Goal: Task Accomplishment & Management: Manage account settings

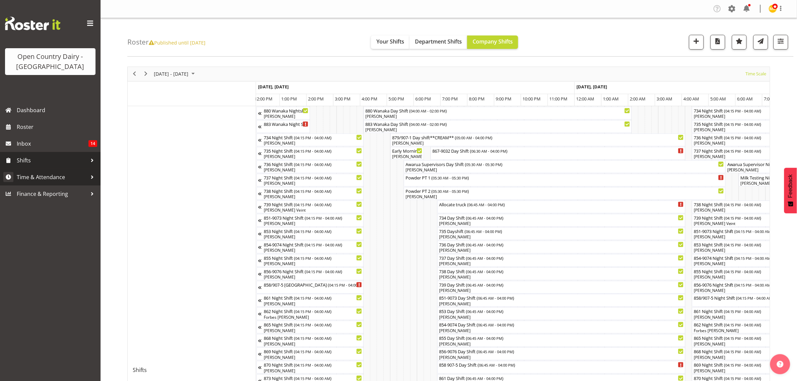
scroll to position [0, 2897]
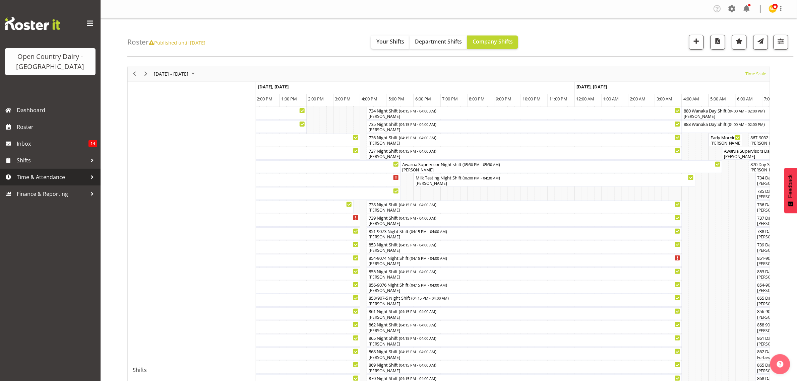
click at [24, 178] on span "Time & Attendance" at bounding box center [52, 177] width 70 height 10
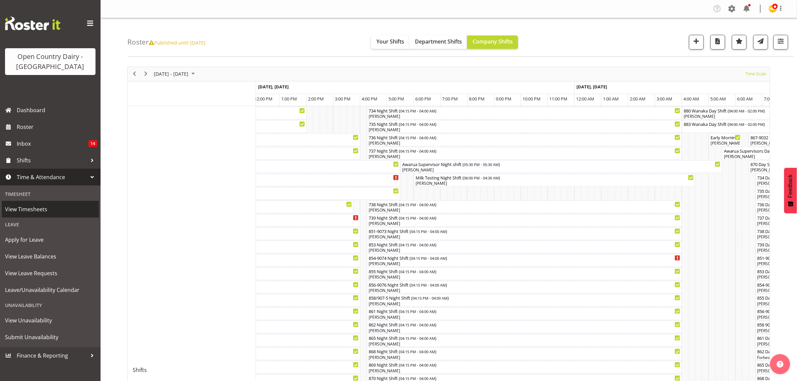
click at [20, 207] on span "View Timesheets" at bounding box center [50, 209] width 90 height 10
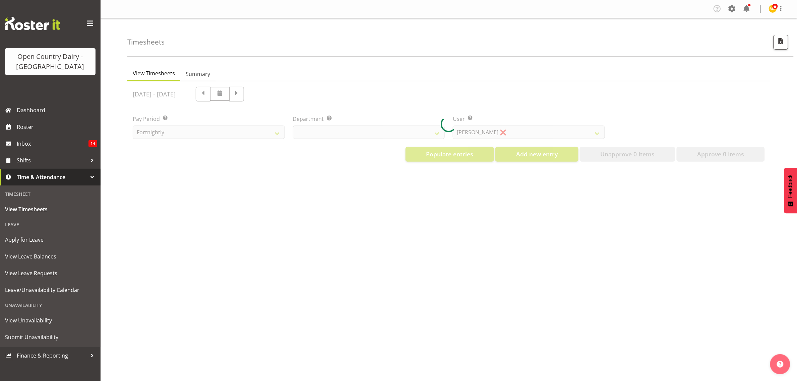
select select "699"
select select "8449"
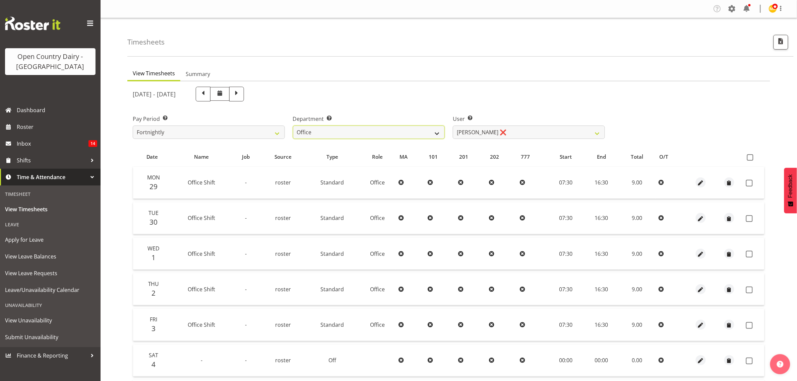
click at [436, 132] on select "734 735 736 737 738 739 851 853 854 855 856 858 861 862 865 867-9032 868 869 87…" at bounding box center [369, 132] width 152 height 13
select select "673"
click at [293, 126] on select "734 735 736 737 738 739 851 853 854 855 856 858 861 862 865 867-9032 868 869 87…" at bounding box center [369, 132] width 152 height 13
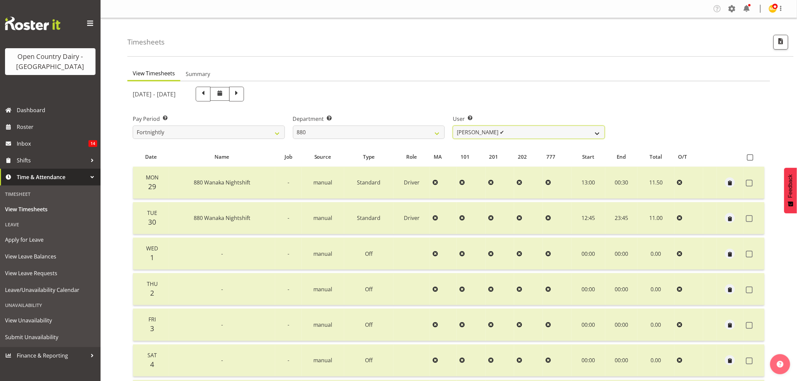
click at [596, 131] on select "[PERSON_NAME] ✔ [PERSON_NAME] ✔ [PERSON_NAME] ✔ [PERSON_NAME] ✔" at bounding box center [529, 132] width 152 height 13
select select "7461"
click at [453, 126] on select "[PERSON_NAME] ✔ [PERSON_NAME] ✔ [PERSON_NAME] ✔ [PERSON_NAME] ✔" at bounding box center [529, 132] width 152 height 13
click at [241, 91] on span at bounding box center [236, 93] width 9 height 9
select select
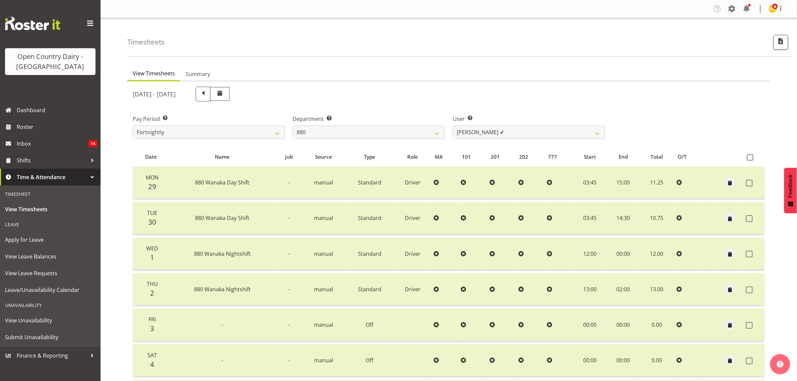
select select
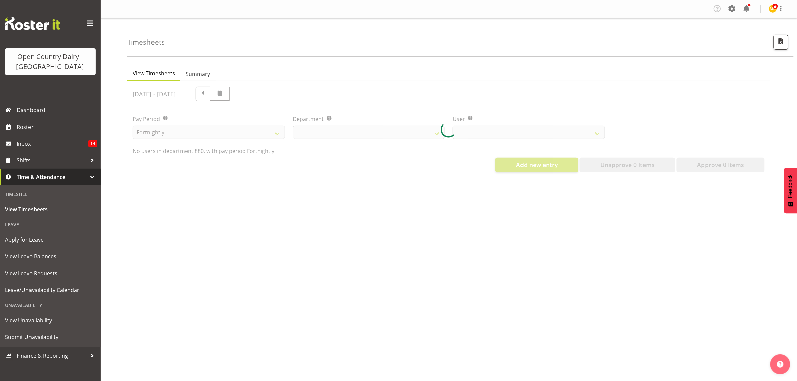
select select "673"
select select "7461"
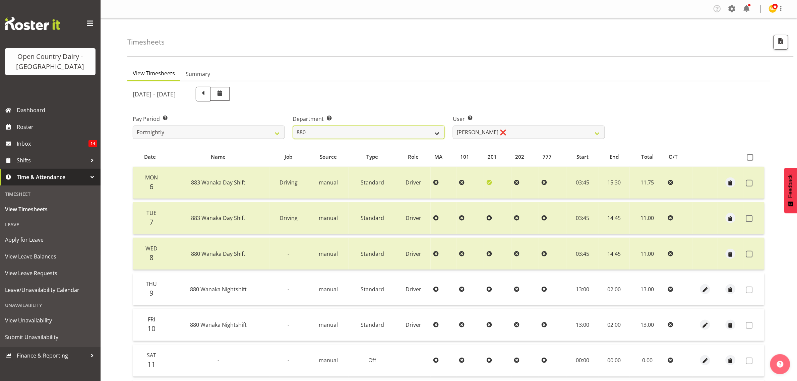
click at [440, 131] on select "734 735 736 737 738 739 851 853 854 855 856 858 861 862 865 867-9032 868 869 87…" at bounding box center [369, 132] width 152 height 13
select select "755"
click at [293, 126] on select "734 735 736 737 738 739 851 853 854 855 856 858 861 862 865 867-9032 868 869 87…" at bounding box center [369, 132] width 152 height 13
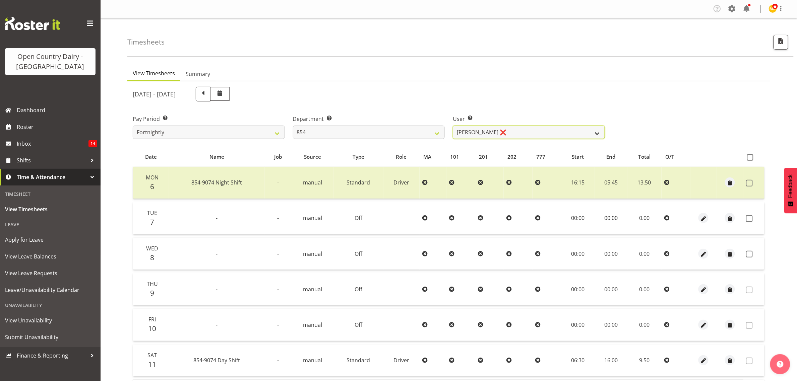
click at [596, 133] on select "[PERSON_NAME] ❌ [PERSON_NAME] ❌ [PERSON_NAME] ❌ [PERSON_NAME] ❌" at bounding box center [529, 132] width 152 height 13
select select "10054"
click at [453, 126] on select "[PERSON_NAME] ❌ [PERSON_NAME] ❌ [PERSON_NAME] ❌ [PERSON_NAME] ❌" at bounding box center [529, 132] width 152 height 13
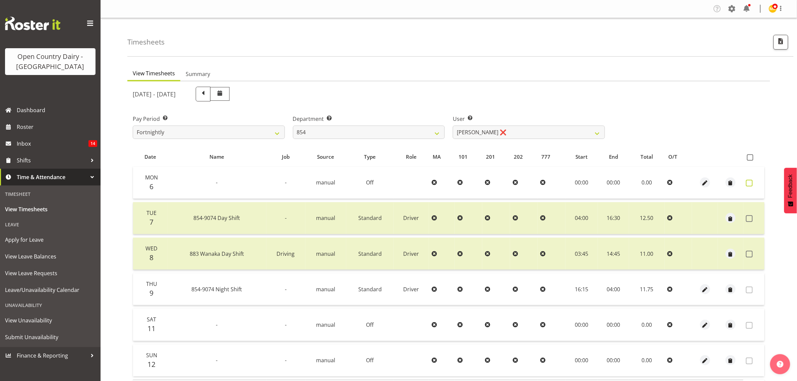
click at [751, 183] on span at bounding box center [749, 183] width 7 height 7
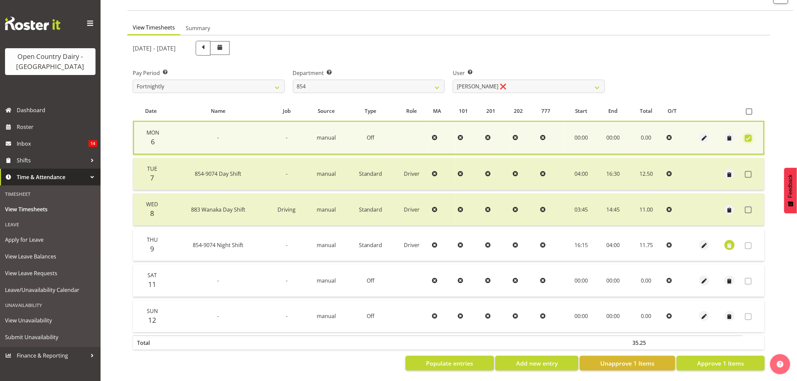
scroll to position [52, 0]
click at [715, 359] on span "Approve 1 Items" at bounding box center [720, 363] width 47 height 9
checkbox input "false"
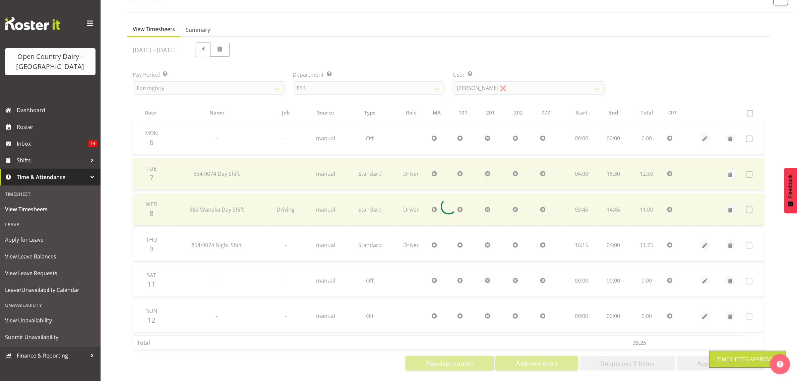
scroll to position [51, 0]
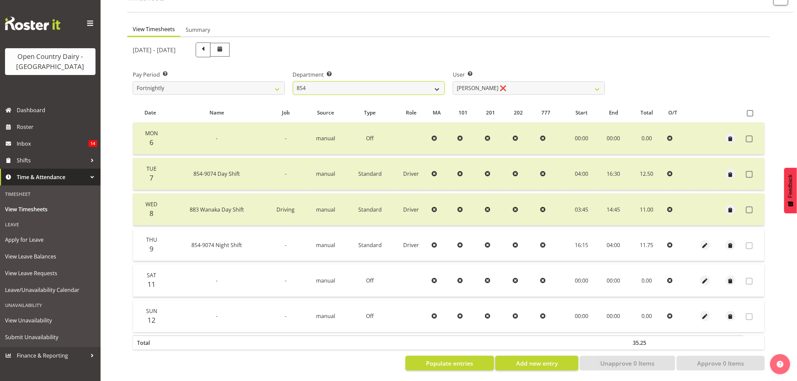
click at [436, 83] on select "734 735 736 737 738 739 851 853 854 855 856 858 861 862 865 867-9032 868 869 87…" at bounding box center [369, 87] width 152 height 13
select select "909"
click at [293, 81] on select "734 735 736 737 738 739 851 853 854 855 856 858 861 862 865 867-9032 868 869 87…" at bounding box center [369, 87] width 152 height 13
select select "7397"
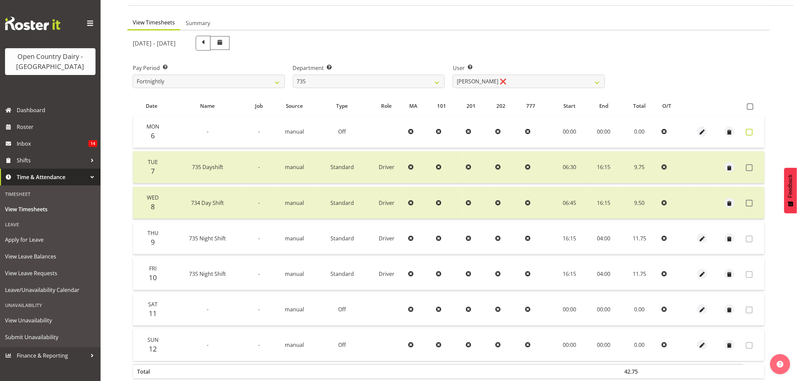
click at [748, 129] on span at bounding box center [749, 132] width 7 height 7
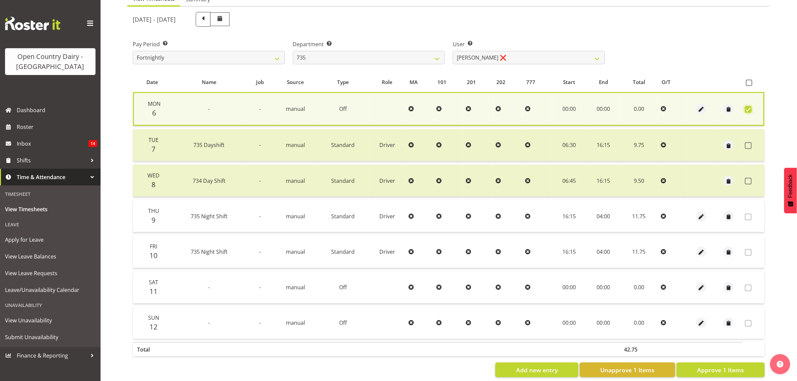
scroll to position [88, 0]
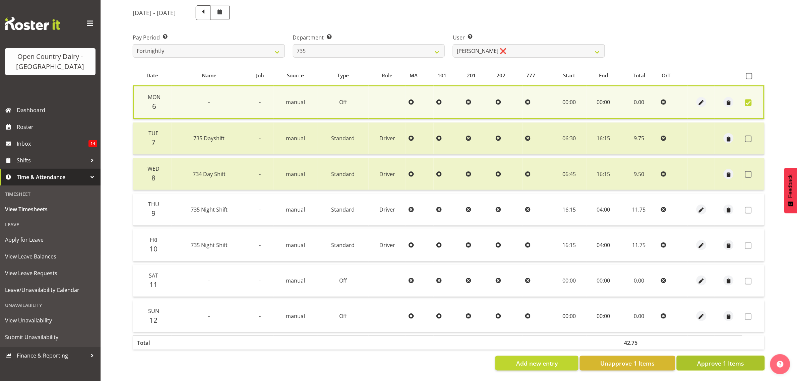
click at [721, 359] on span "Approve 1 Items" at bounding box center [720, 363] width 47 height 9
checkbox input "false"
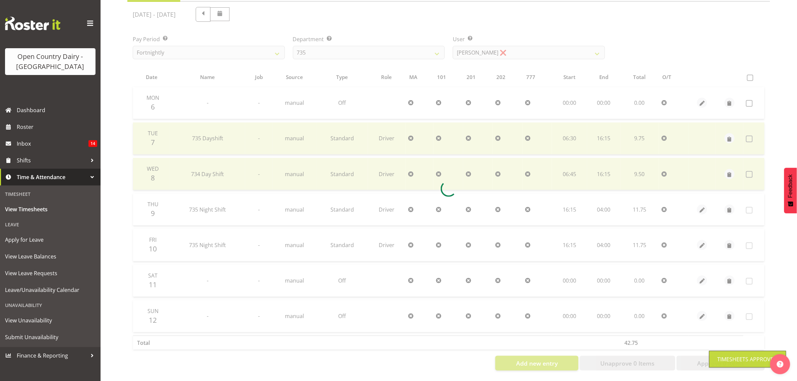
scroll to position [86, 0]
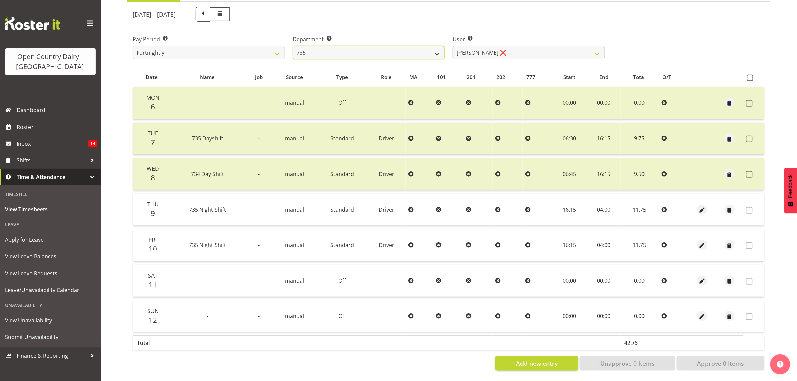
click at [437, 46] on select "734 735 736 737 738 739 851 853 854 855 856 858 861 862 865 867-9032 868 869 87…" at bounding box center [369, 52] width 152 height 13
select select "681"
click at [293, 46] on select "734 735 736 737 738 739 851 853 854 855 856 858 861 862 865 867-9032 868 869 87…" at bounding box center [369, 52] width 152 height 13
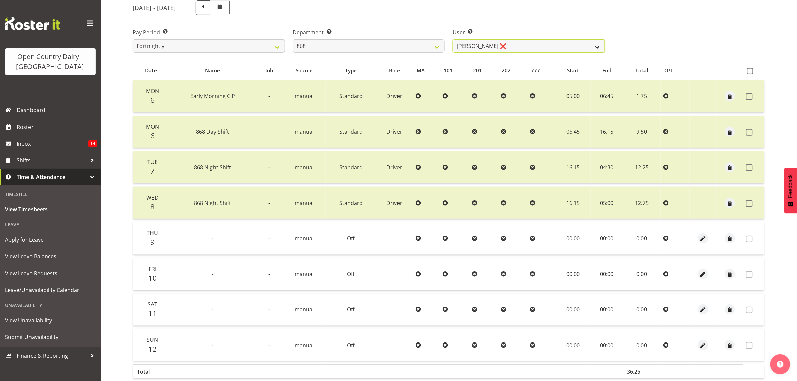
click at [597, 47] on select "[PERSON_NAME] ❌ [PERSON_NAME] ❌ [PERSON_NAME] ❌ [PERSON_NAME] ❌" at bounding box center [529, 45] width 152 height 13
select select "9866"
click at [453, 39] on select "[PERSON_NAME] ❌ [PERSON_NAME] ❌ [PERSON_NAME] ❌ [PERSON_NAME] ❌" at bounding box center [529, 45] width 152 height 13
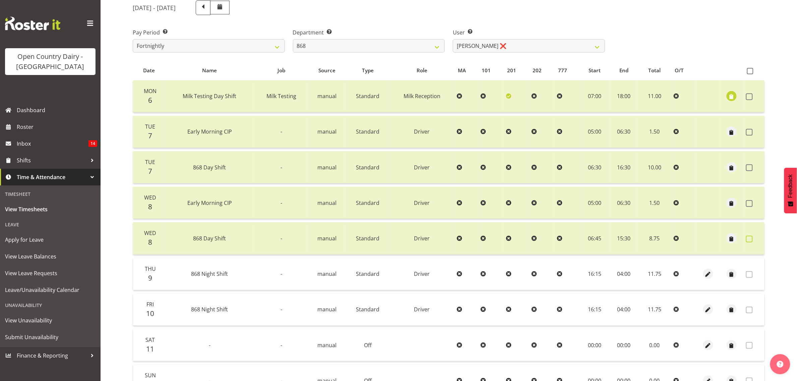
click at [749, 238] on span at bounding box center [749, 239] width 7 height 7
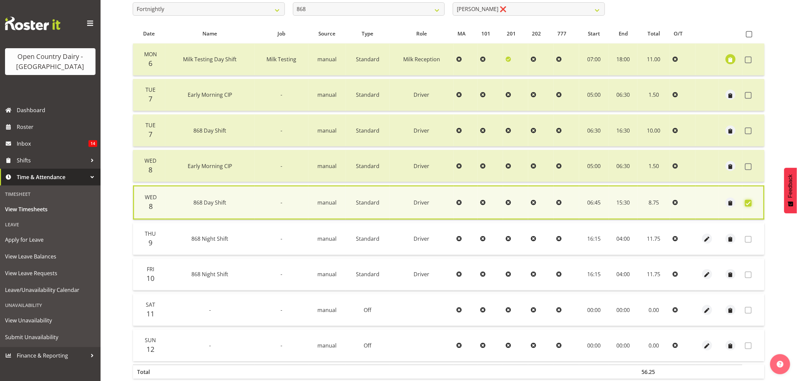
scroll to position [159, 0]
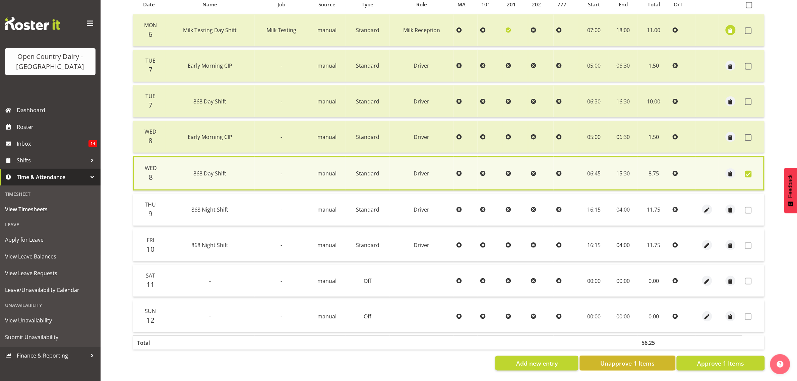
click at [615, 359] on span "Unapprove 1 Items" at bounding box center [627, 363] width 54 height 9
checkbox input "false"
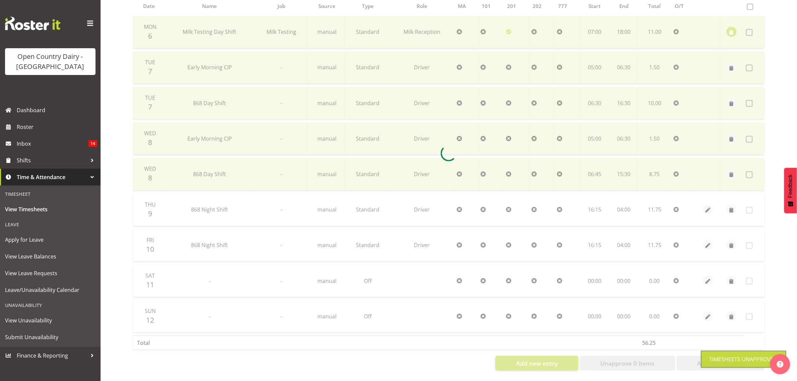
scroll to position [158, 0]
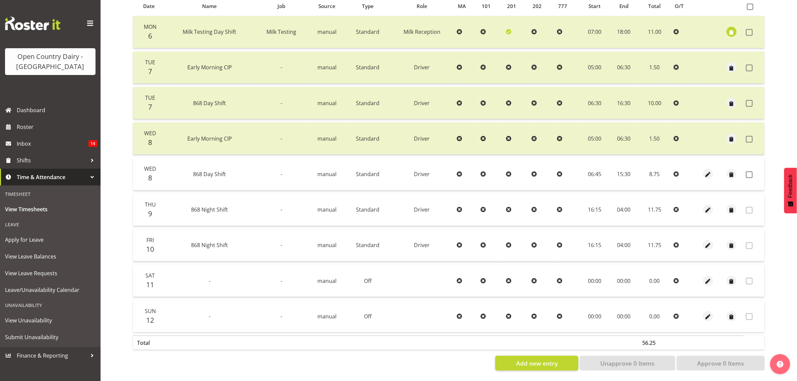
click at [592, 169] on td "06:45" at bounding box center [594, 174] width 30 height 32
click at [706, 171] on span "button" at bounding box center [708, 175] width 8 height 8
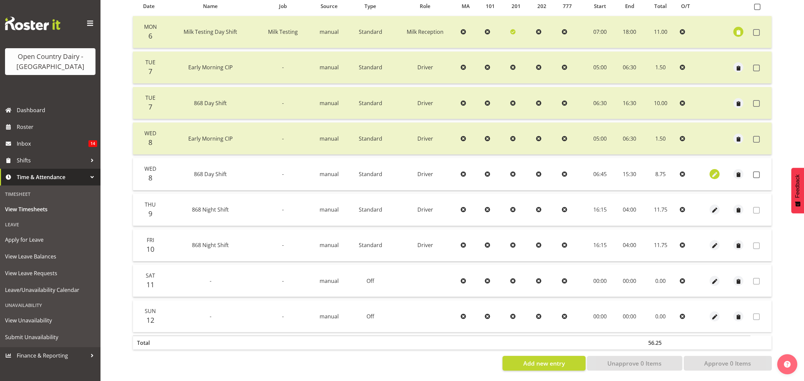
select select "Standard"
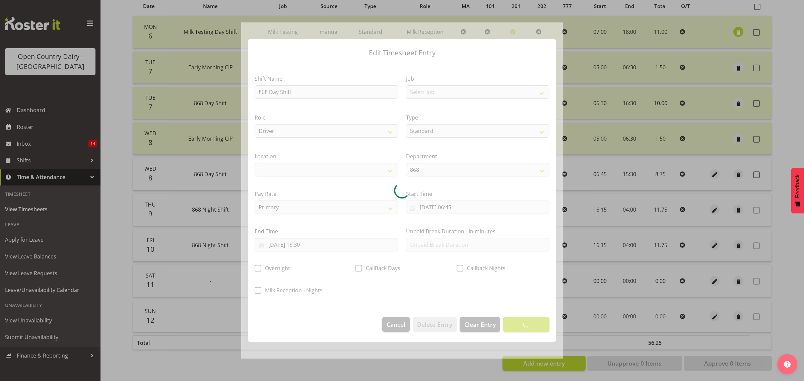
select select
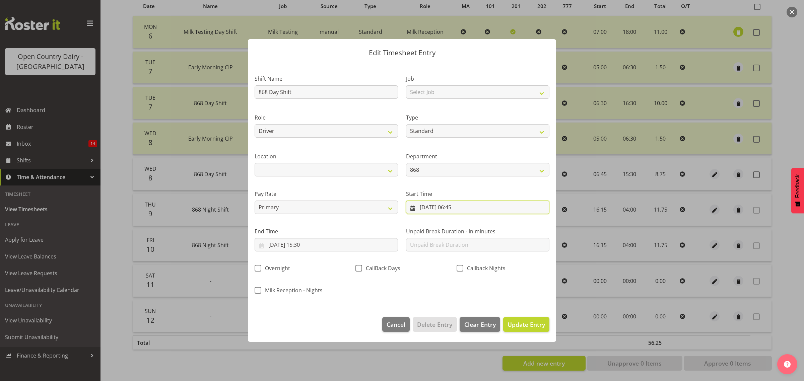
click at [458, 206] on input "[DATE] 06:45" at bounding box center [477, 207] width 143 height 13
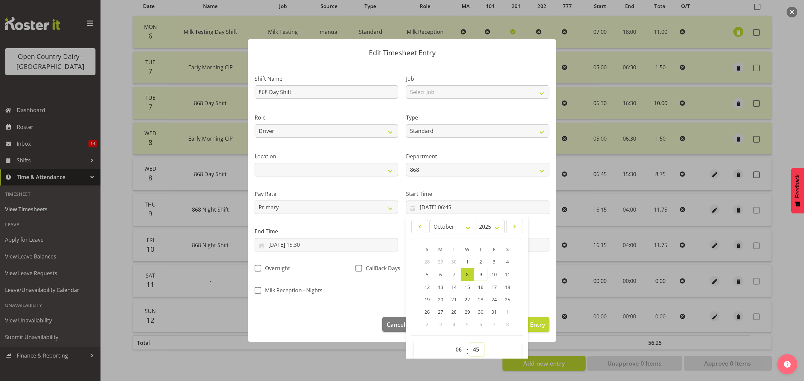
click at [475, 348] on select "00 01 02 03 04 05 06 07 08 09 10 11 12 13 14 15 16 17 18 19 20 21 22 23 24 25 2…" at bounding box center [476, 349] width 15 height 13
select select "30"
click at [469, 343] on select "00 01 02 03 04 05 06 07 08 09 10 11 12 13 14 15 16 17 18 19 20 21 22 23 24 25 2…" at bounding box center [476, 349] width 15 height 13
type input "[DATE] 06:30"
click at [532, 292] on div "Shift Name 868 Day Shift Job Select Job Connecting /unconnecting Trailers Drivi…" at bounding box center [402, 182] width 303 height 234
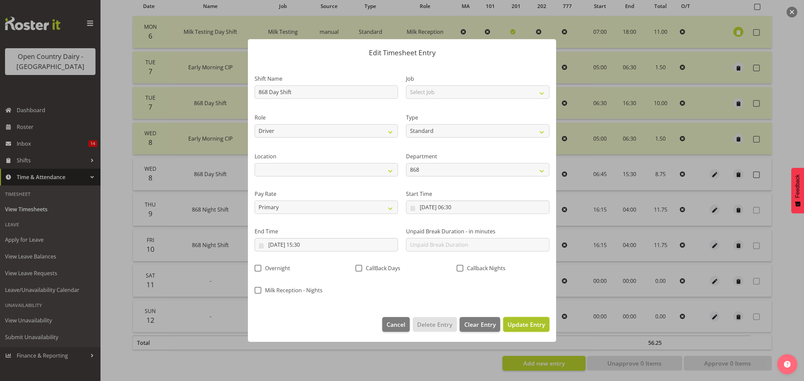
click at [520, 329] on span "Update Entry" at bounding box center [526, 325] width 38 height 8
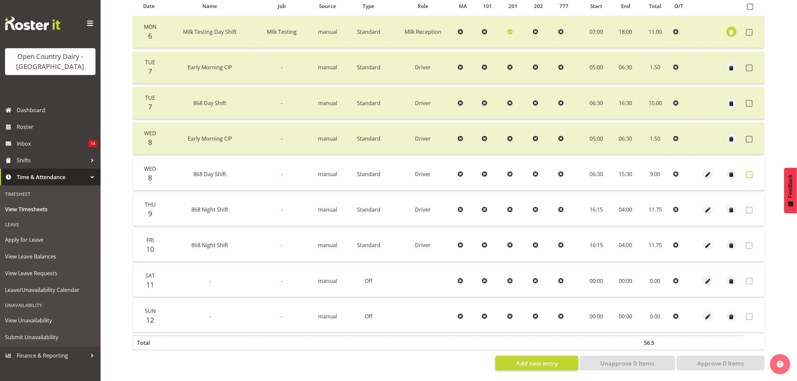
drag, startPoint x: 748, startPoint y: 166, endPoint x: 742, endPoint y: 169, distance: 6.0
click at [748, 172] on span at bounding box center [749, 175] width 7 height 7
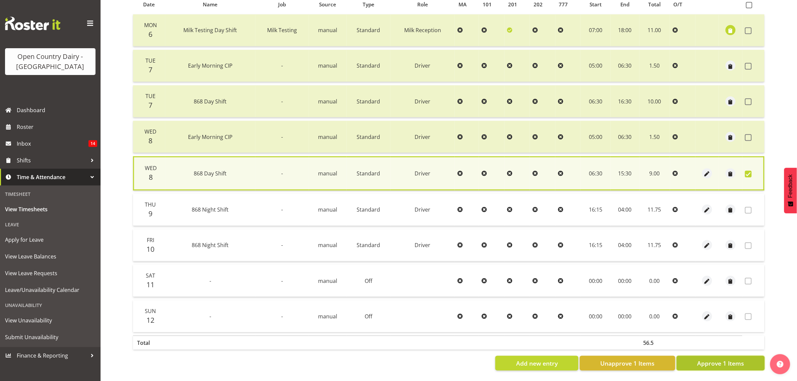
click at [725, 359] on span "Approve 1 Items" at bounding box center [720, 363] width 47 height 9
checkbox input "false"
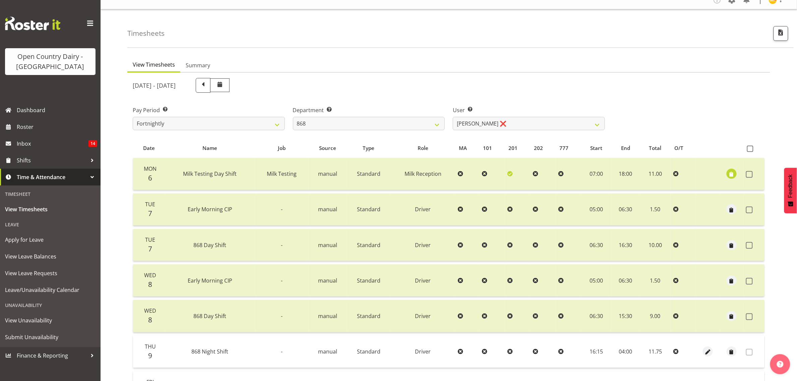
scroll to position [0, 0]
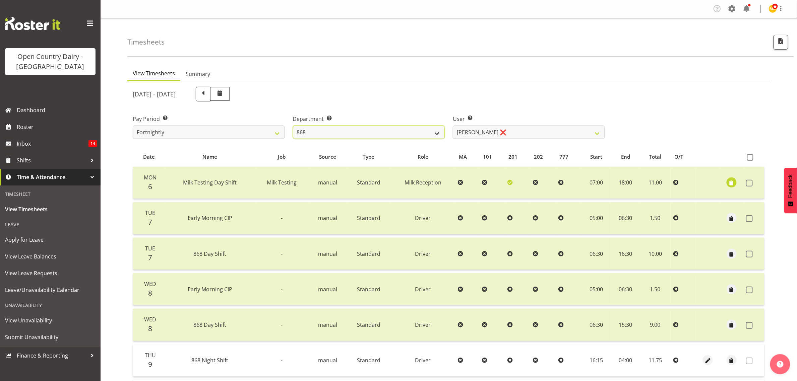
click at [437, 131] on select "734 735 736 737 738 739 851 853 854 855 856 858 861 862 865 867-9032 868 869 87…" at bounding box center [369, 132] width 152 height 13
select select "905"
click at [293, 126] on select "734 735 736 737 738 739 851 853 854 855 856 858 861 862 865 867-9032 868 869 87…" at bounding box center [369, 132] width 152 height 13
select select "11654"
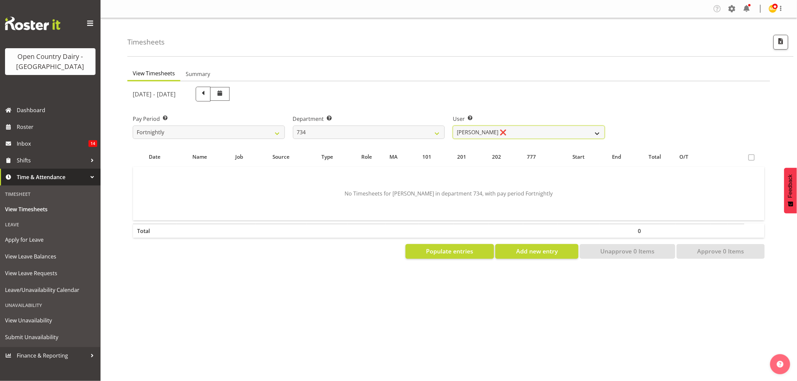
click at [594, 130] on select "[PERSON_NAME] ❌ [PERSON_NAME] ❌ [PERSON_NAME] ❌ [PERSON_NAME] ❌" at bounding box center [529, 132] width 152 height 13
click at [439, 131] on select "734 735 736 737 738 739 851 853 854 855 856 858 861 862 865 867-9032 868 869 87…" at bounding box center [369, 132] width 152 height 13
select select "906"
click at [293, 126] on select "734 735 736 737 738 739 851 853 854 855 856 858 861 862 865 867-9032 868 869 87…" at bounding box center [369, 132] width 152 height 13
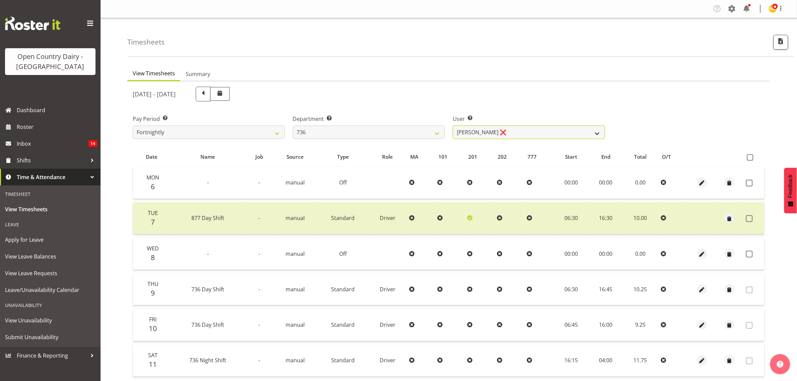
click at [592, 133] on select "[PERSON_NAME] ❌ [PERSON_NAME] ❌ [PERSON_NAME] ❌ [PERSON_NAME] ❌" at bounding box center [529, 132] width 152 height 13
select select "11647"
click at [453, 126] on select "[PERSON_NAME] ❌ [PERSON_NAME] ❌ [PERSON_NAME] ❌ [PERSON_NAME] ❌" at bounding box center [529, 132] width 152 height 13
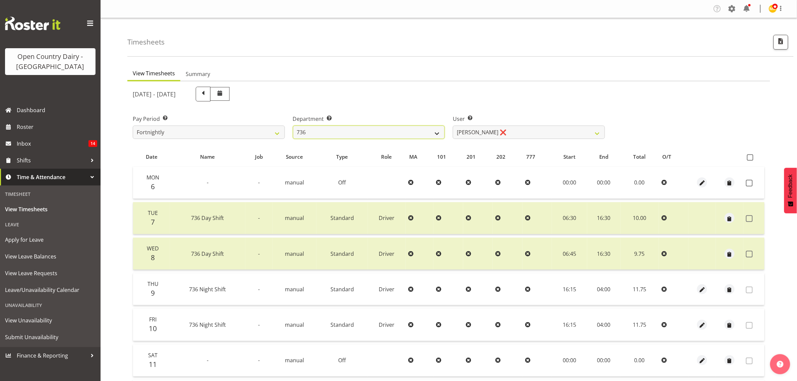
click at [435, 133] on select "734 735 736 737 738 739 851 853 854 855 856 858 861 862 865 867-9032 868 869 87…" at bounding box center [369, 132] width 152 height 13
select select "903"
click at [293, 126] on select "734 735 736 737 738 739 851 853 854 855 856 858 861 862 865 867-9032 868 869 87…" at bounding box center [369, 132] width 152 height 13
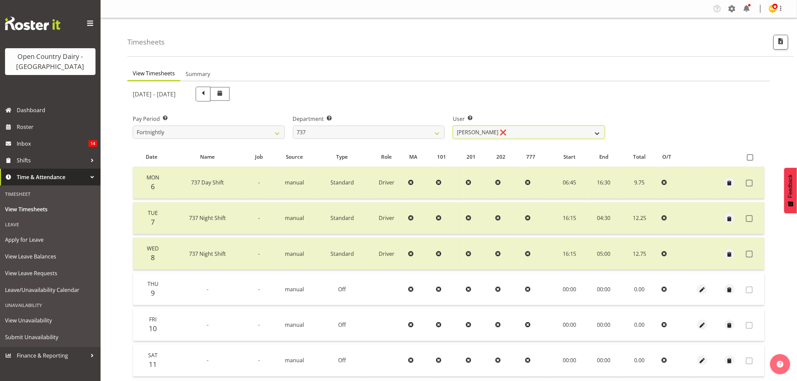
drag, startPoint x: 596, startPoint y: 133, endPoint x: 588, endPoint y: 134, distance: 8.2
click at [596, 133] on select "[PERSON_NAME] ❌ [PERSON_NAME] ❌ [PERSON_NAME] ❌ [PERSON_NAME] ❌" at bounding box center [529, 132] width 152 height 13
select select "10317"
click at [453, 126] on select "[PERSON_NAME] ❌ [PERSON_NAME] ❌ [PERSON_NAME] ❌ [PERSON_NAME] ❌" at bounding box center [529, 132] width 152 height 13
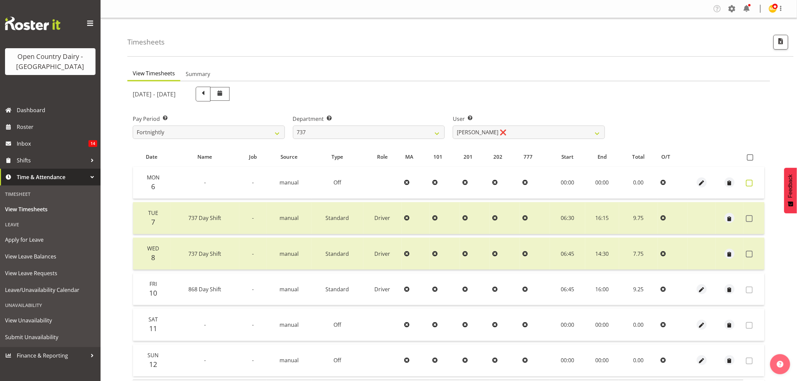
click at [750, 182] on span at bounding box center [749, 183] width 7 height 7
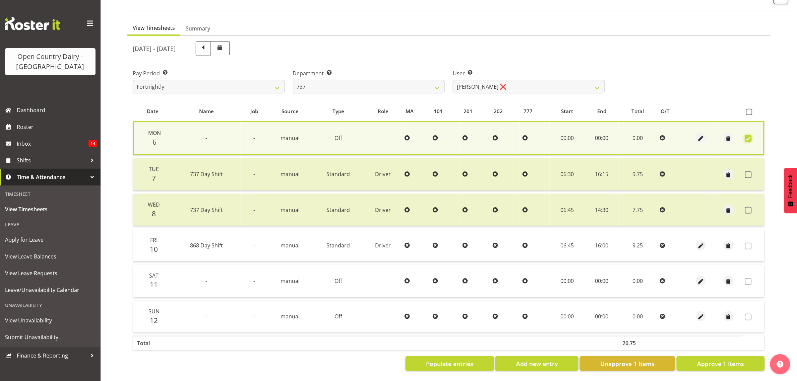
scroll to position [52, 0]
click at [727, 359] on span "Approve 1 Items" at bounding box center [720, 363] width 47 height 9
checkbox input "false"
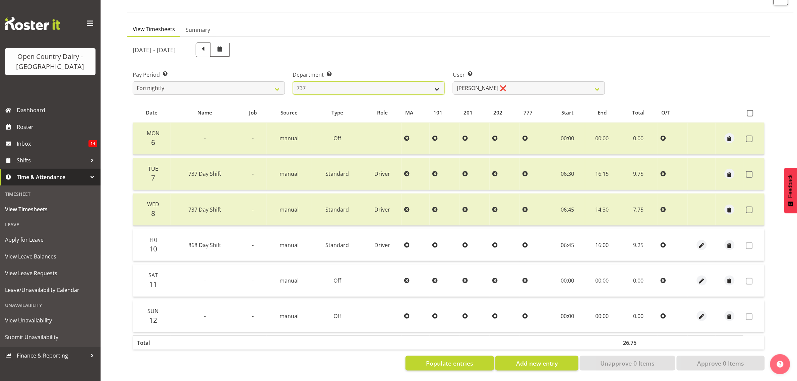
click at [436, 81] on select "734 735 736 737 738 739 851 853 854 855 856 858 861 862 865 867-9032 868 869 87…" at bounding box center [369, 87] width 152 height 13
select select "904"
click at [293, 81] on select "734 735 736 737 738 739 851 853 854 855 856 858 861 862 865 867-9032 868 869 87…" at bounding box center [369, 87] width 152 height 13
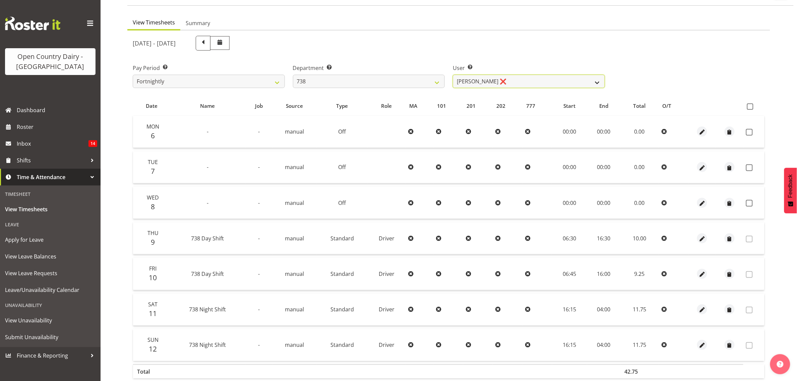
click at [597, 84] on select "[PERSON_NAME] ❌ [PERSON_NAME] ❌ [PERSON_NAME] ❌ [PERSON_NAME] ❌" at bounding box center [529, 81] width 152 height 13
select select "9020"
click at [453, 75] on select "[PERSON_NAME] ❌ [PERSON_NAME] ❌ [PERSON_NAME] ❌ [PERSON_NAME] ❌" at bounding box center [529, 81] width 152 height 13
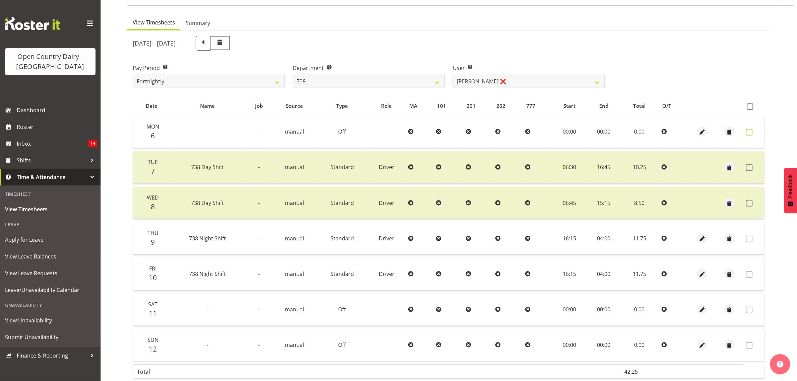
click at [754, 129] on label at bounding box center [751, 132] width 10 height 7
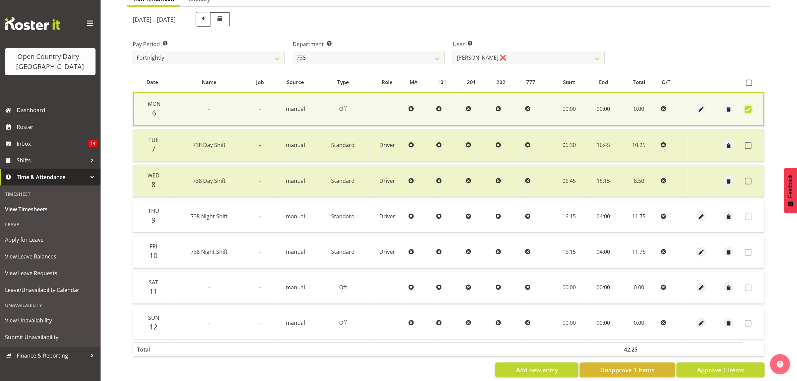
scroll to position [88, 0]
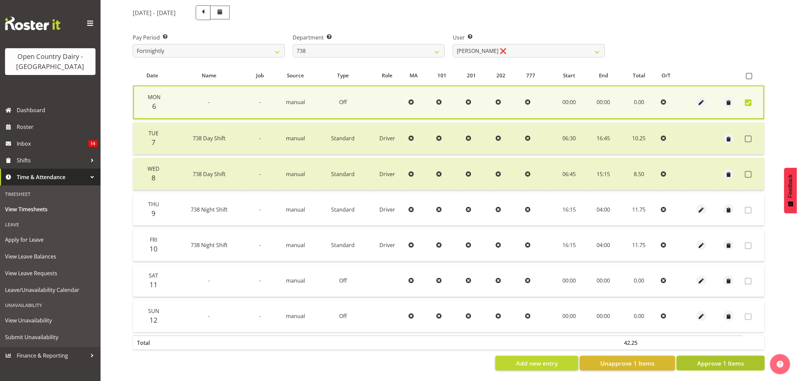
click at [728, 359] on span "Approve 1 Items" at bounding box center [720, 363] width 47 height 9
checkbox input "false"
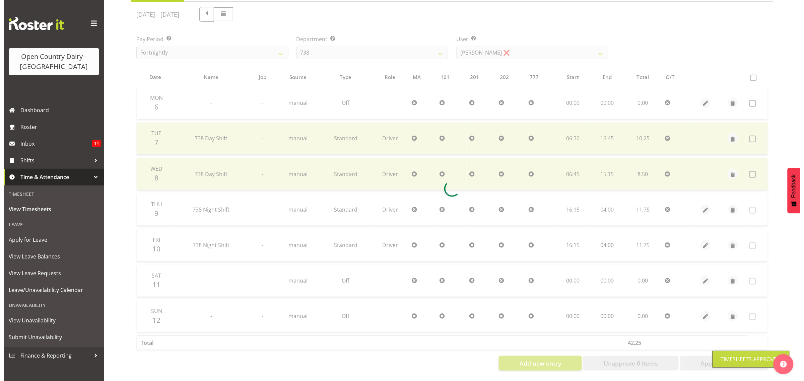
scroll to position [86, 0]
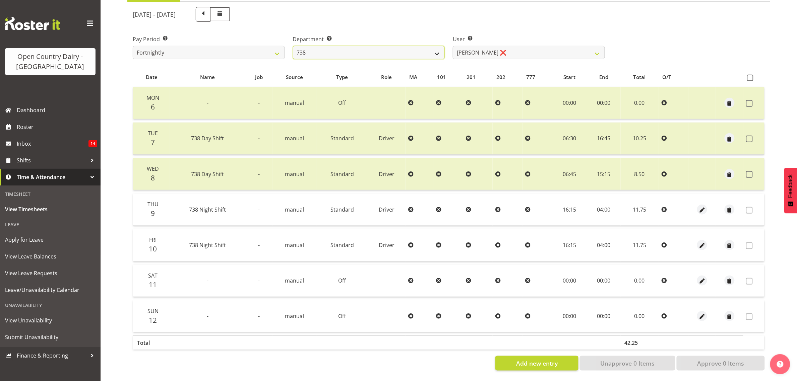
click at [434, 46] on select "734 735 736 737 738 739 851 853 854 855 856 858 861 862 865 867-9032 868 869 87…" at bounding box center [369, 52] width 152 height 13
select select "902"
click at [293, 46] on select "734 735 736 737 738 739 851 853 854 855 856 858 861 862 865 867-9032 868 869 87…" at bounding box center [369, 52] width 152 height 13
select select "11649"
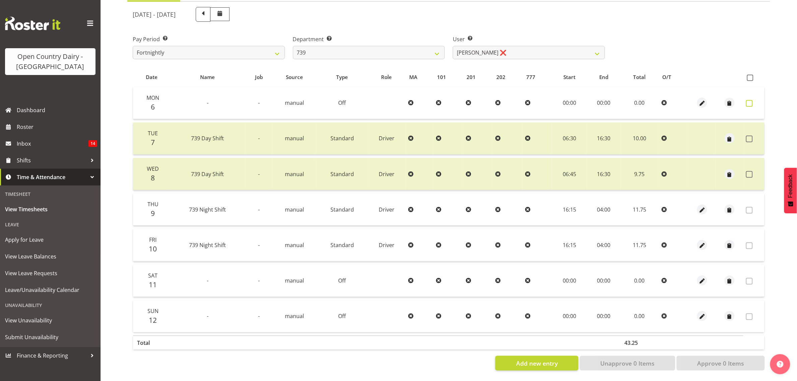
click at [749, 100] on span at bounding box center [749, 103] width 7 height 7
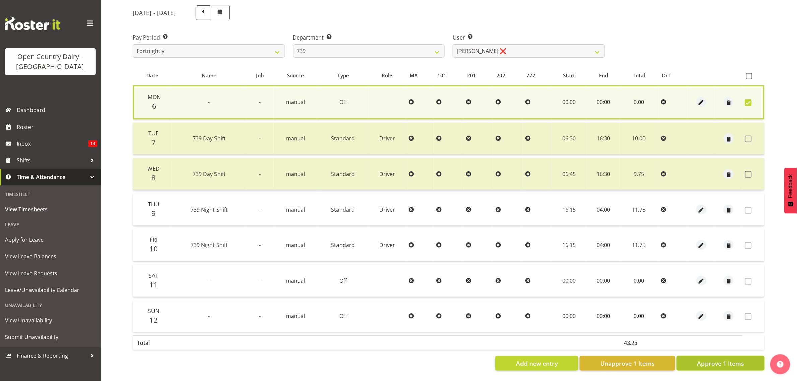
click at [713, 359] on span "Approve 1 Items" at bounding box center [720, 363] width 47 height 9
checkbox input "false"
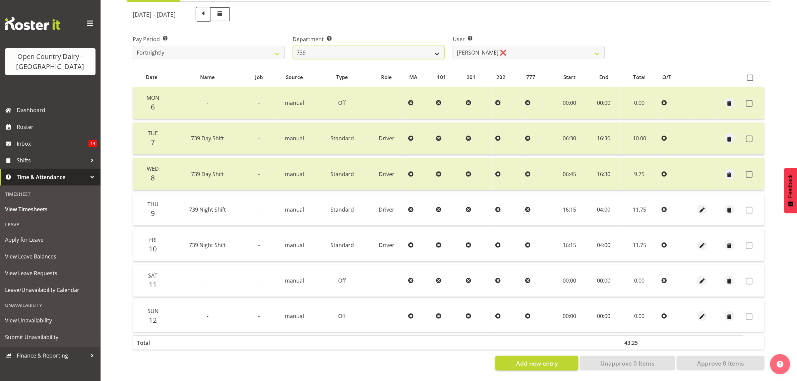
click at [437, 46] on select "734 735 736 737 738 739 851 853 854 855 856 858 861 862 865 867-9032 868 869 87…" at bounding box center [369, 52] width 152 height 13
select select "669"
click at [293, 46] on select "734 735 736 737 738 739 851 853 854 855 856 858 861 862 865 867-9032 868 869 87…" at bounding box center [369, 52] width 152 height 13
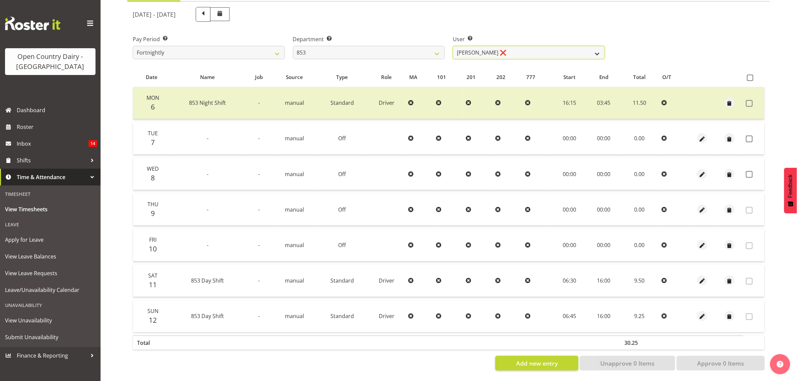
click at [597, 48] on select "[PERSON_NAME] ❌ [PERSON_NAME] ❌ [PERSON_NAME] ❌ [PERSON_NAME] ❌" at bounding box center [529, 52] width 152 height 13
select select "10131"
click at [453, 46] on select "[PERSON_NAME] ❌ [PERSON_NAME] ❌ [PERSON_NAME] ❌ [PERSON_NAME] ❌" at bounding box center [529, 52] width 152 height 13
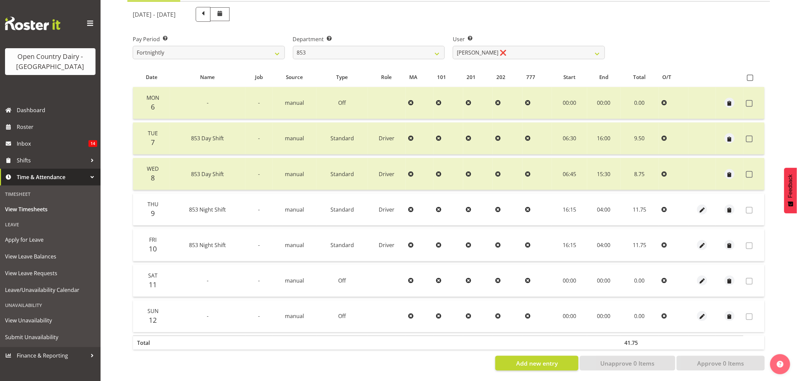
click at [747, 163] on td at bounding box center [753, 174] width 21 height 32
click at [750, 171] on span at bounding box center [749, 174] width 7 height 7
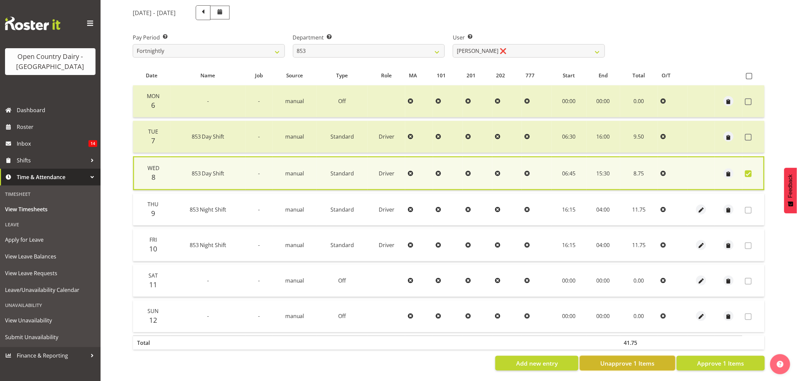
click at [642, 359] on span "Unapprove 1 Items" at bounding box center [627, 363] width 54 height 9
checkbox input "false"
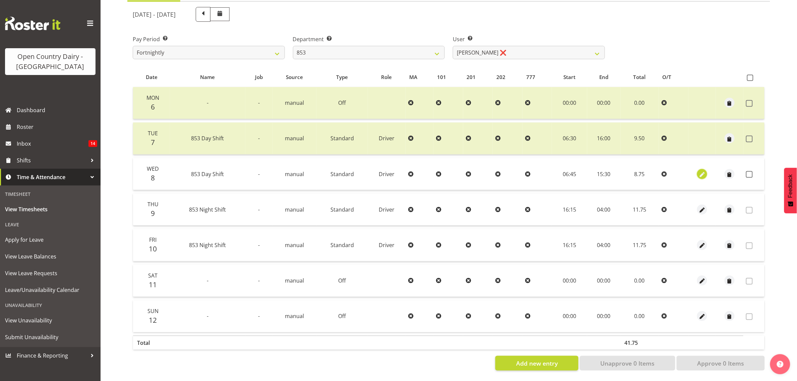
click at [703, 171] on span "button" at bounding box center [702, 175] width 8 height 8
select select "Standard"
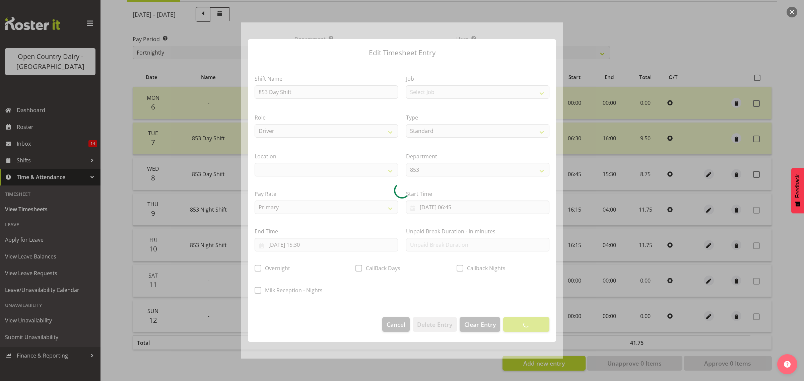
select select
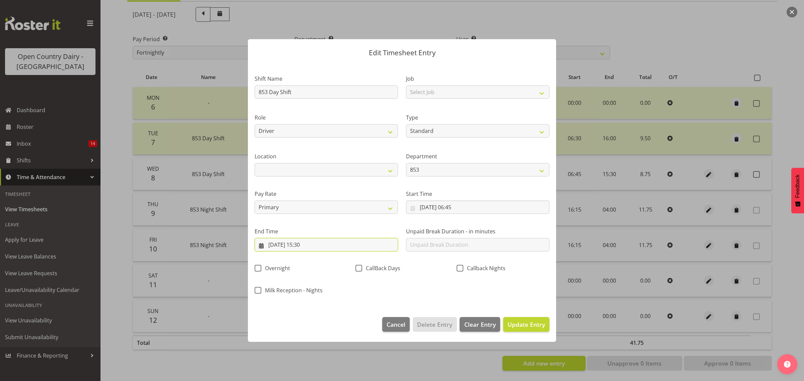
click at [309, 245] on input "[DATE] 15:30" at bounding box center [326, 244] width 143 height 13
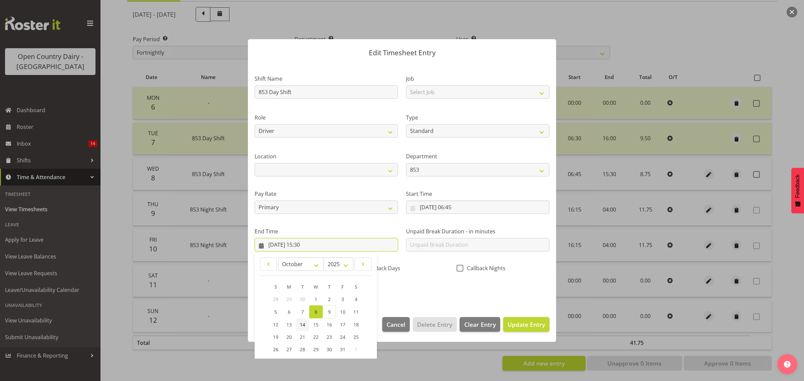
scroll to position [46, 0]
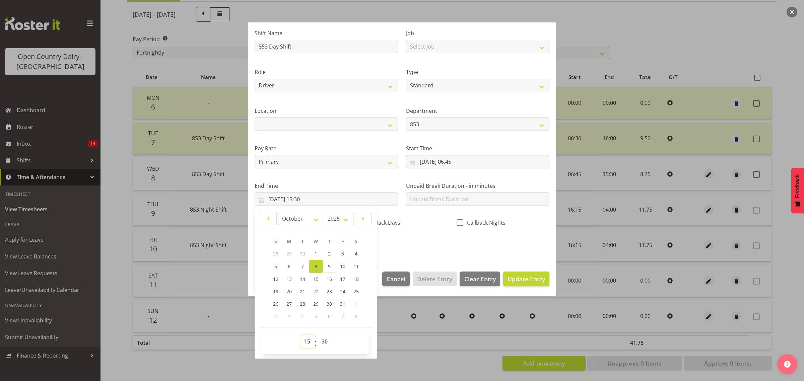
click at [307, 341] on select "00 01 02 03 04 05 06 07 08 09 10 11 12 13 14 15 16 17 18 19 20 21 22 23" at bounding box center [307, 341] width 15 height 13
select select "16"
click at [300, 335] on select "00 01 02 03 04 05 06 07 08 09 10 11 12 13 14 15 16 17 18 19 20 21 22 23" at bounding box center [307, 341] width 15 height 13
type input "[DATE] 16:30"
click at [328, 342] on select "00 01 02 03 04 05 06 07 08 09 10 11 12 13 14 15 16 17 18 19 20 21 22 23 24 25 2…" at bounding box center [325, 341] width 15 height 13
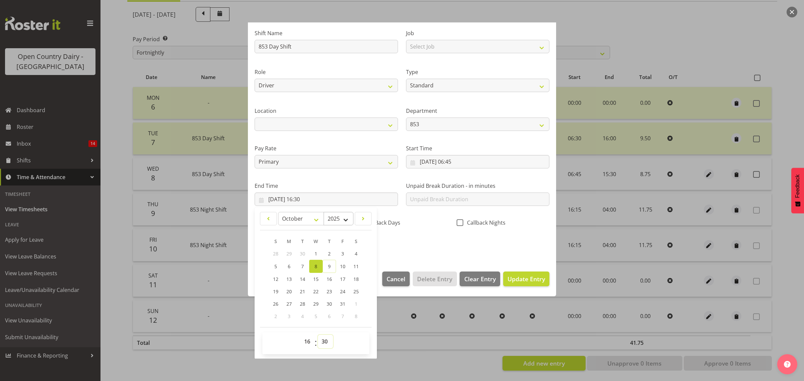
select select "0"
click at [318, 335] on select "00 01 02 03 04 05 06 07 08 09 10 11 12 13 14 15 16 17 18 19 20 21 22 23 24 25 2…" at bounding box center [325, 341] width 15 height 13
type input "[DATE] 16:00"
click at [522, 280] on span "Update Entry" at bounding box center [526, 279] width 38 height 8
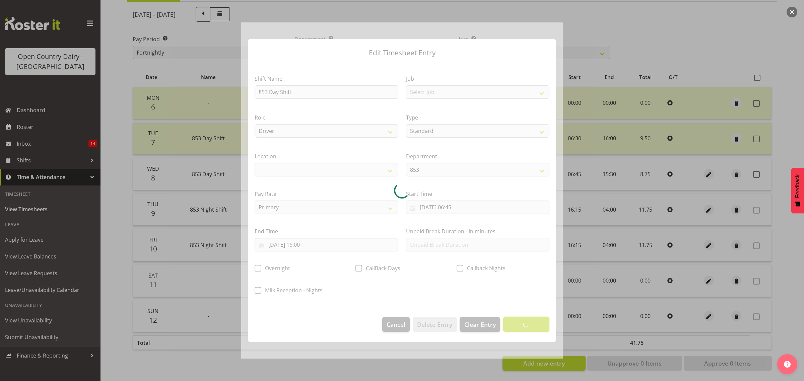
scroll to position [0, 0]
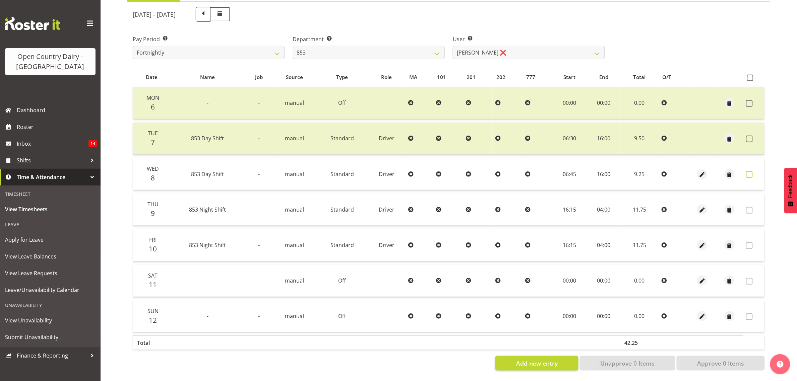
click at [750, 171] on span at bounding box center [749, 174] width 7 height 7
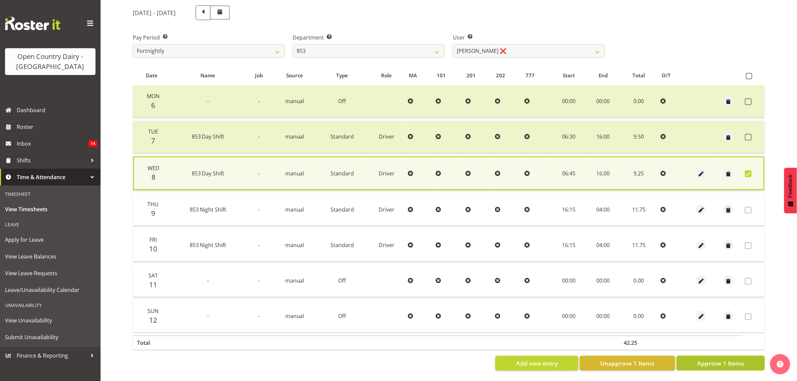
click at [723, 359] on span "Approve 1 Items" at bounding box center [720, 363] width 47 height 9
checkbox input "false"
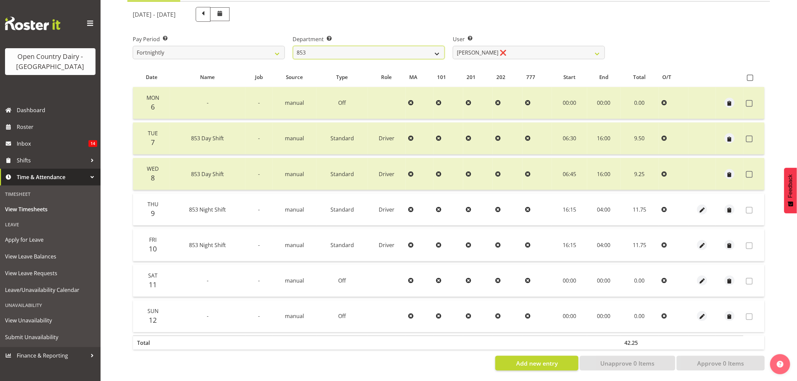
click at [436, 46] on select "734 735 736 737 738 739 851 853 854 855 856 858 861 862 865 867-9032 868 869 87…" at bounding box center [369, 52] width 152 height 13
select select "668"
click at [293, 46] on select "734 735 736 737 738 739 851 853 854 855 856 858 861 862 865 867-9032 868 869 87…" at bounding box center [369, 52] width 152 height 13
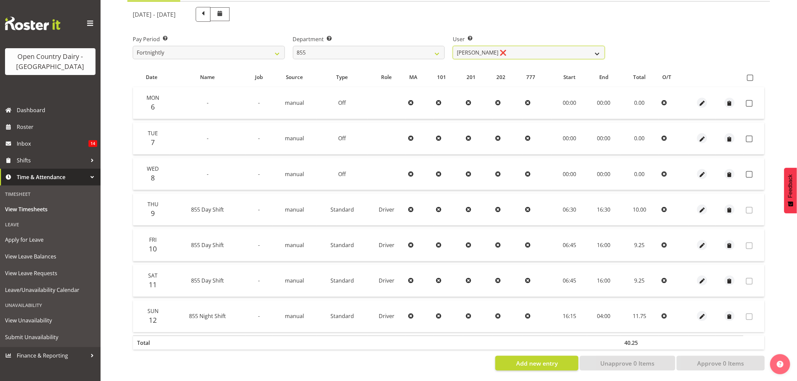
click at [596, 48] on select "[PERSON_NAME] ❌ [PERSON_NAME] ❌ [PERSON_NAME] ❌" at bounding box center [529, 52] width 152 height 13
select select "7491"
click at [453, 46] on select "[PERSON_NAME] ❌ [PERSON_NAME] ❌ [PERSON_NAME] ❌" at bounding box center [529, 52] width 152 height 13
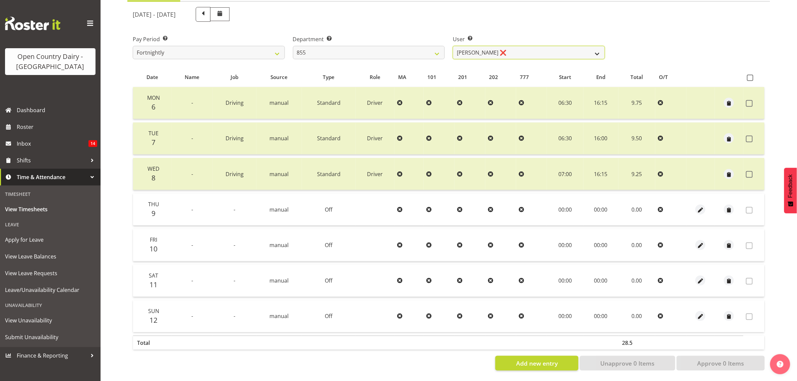
click at [598, 47] on select "[PERSON_NAME] ❌ [PERSON_NAME] ❌ [PERSON_NAME] ❌" at bounding box center [529, 52] width 152 height 13
click at [436, 46] on select "734 735 736 737 738 739 851 853 854 855 856 858 861 862 865 867-9032 868 869 87…" at bounding box center [369, 52] width 152 height 13
select select "675"
click at [293, 46] on select "734 735 736 737 738 739 851 853 854 855 856 858 861 862 865 867-9032 868 869 87…" at bounding box center [369, 52] width 152 height 13
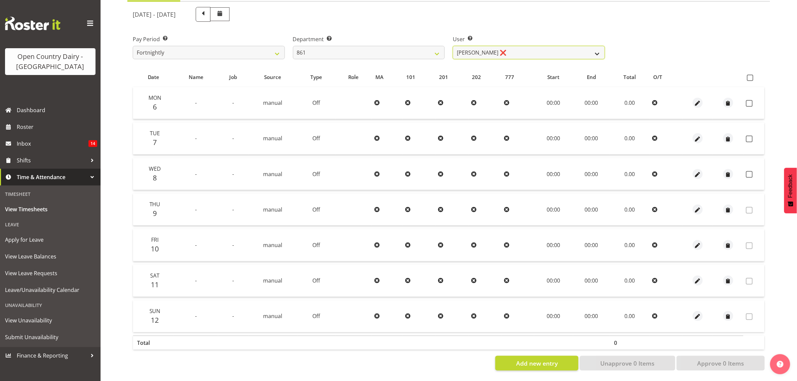
click at [602, 47] on select "[PERSON_NAME] ❌ [PERSON_NAME] ❌ [PERSON_NAME] ❌" at bounding box center [529, 52] width 152 height 13
select select "7423"
click at [453, 46] on select "[PERSON_NAME] ❌ [PERSON_NAME] ❌ [PERSON_NAME] ❌" at bounding box center [529, 52] width 152 height 13
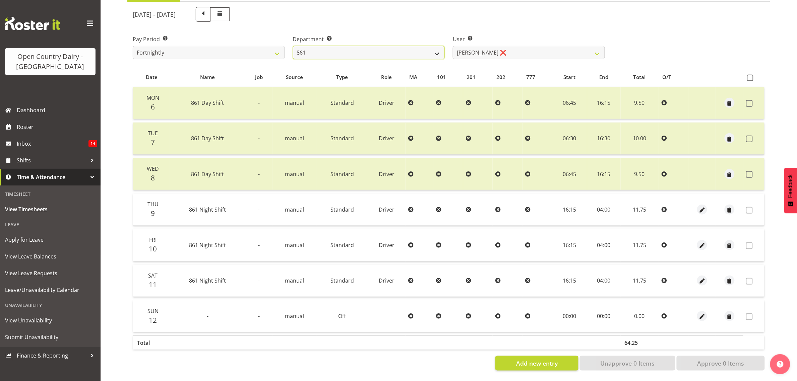
click at [435, 48] on select "734 735 736 737 738 739 851 853 854 855 856 858 861 862 865 867-9032 868 869 87…" at bounding box center [369, 52] width 152 height 13
click at [435, 46] on select "734 735 736 737 738 739 851 853 854 855 856 858 861 862 865 867-9032 868 869 87…" at bounding box center [369, 52] width 152 height 13
select select "687"
click at [293, 46] on select "734 735 736 737 738 739 851 853 854 855 856 858 861 862 865 867-9032 868 869 87…" at bounding box center [369, 52] width 152 height 13
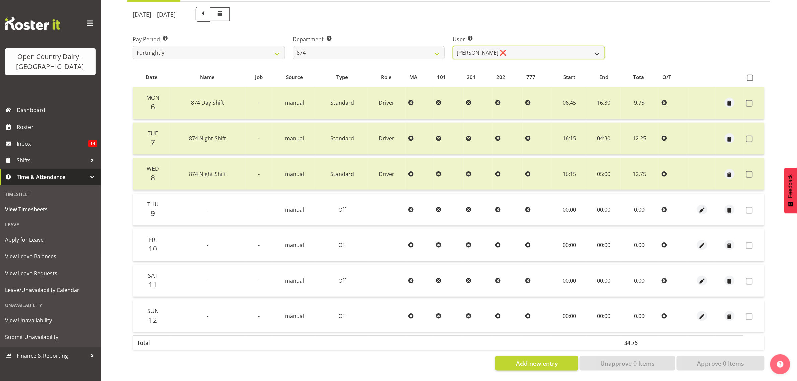
click at [595, 46] on select "[PERSON_NAME] ❌ [PERSON_NAME] ❌ [PERSON_NAME] ❌ [PERSON_NAME] ❌" at bounding box center [529, 52] width 152 height 13
select select "7508"
click at [453, 46] on select "[PERSON_NAME] ❌ [PERSON_NAME] ❌ [PERSON_NAME] ❌ [PERSON_NAME] ❌" at bounding box center [529, 52] width 152 height 13
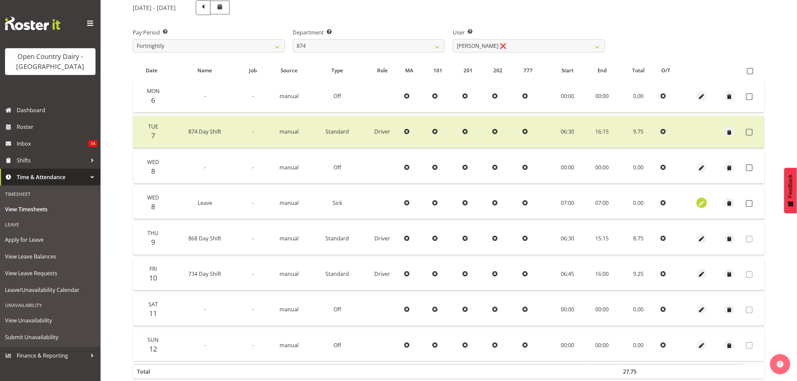
click at [702, 203] on span "button" at bounding box center [701, 204] width 8 height 8
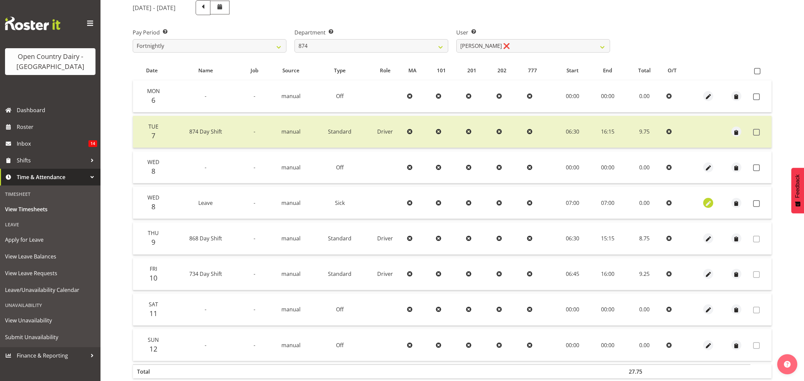
select select "Sick"
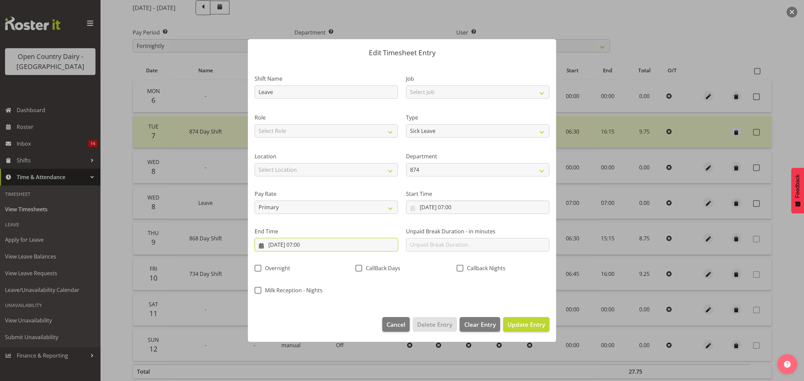
click at [299, 245] on input "[DATE] 07:00" at bounding box center [326, 244] width 143 height 13
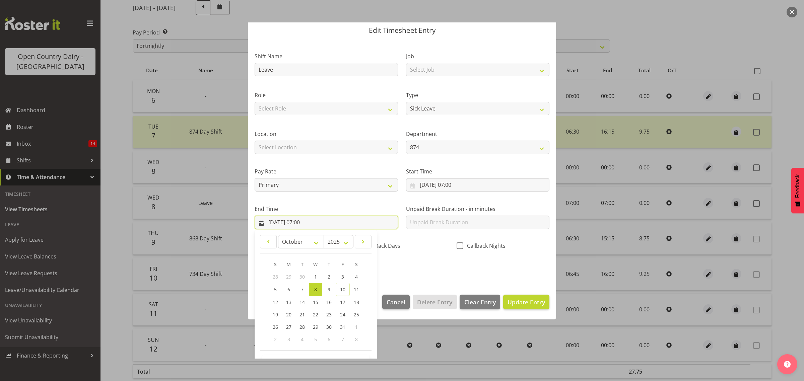
scroll to position [46, 0]
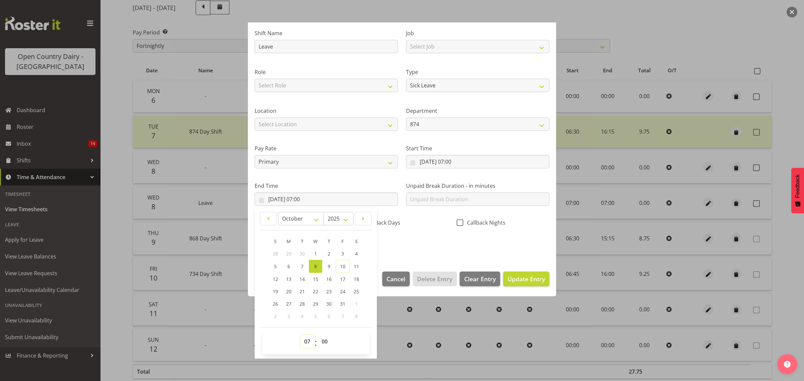
click at [309, 342] on select "00 01 02 03 04 05 06 07 08 09 10 11 12 13 14 15 16 17 18 19 20 21 22 23" at bounding box center [307, 341] width 15 height 13
select select "6"
click at [300, 335] on select "00 01 02 03 04 05 06 07 08 09 10 11 12 13 14 15 16 17 18 19 20 21 22 23" at bounding box center [307, 341] width 15 height 13
type input "[DATE] 06:00"
click at [327, 342] on select "00 01 02 03 04 05 06 07 08 09 10 11 12 13 14 15 16 17 18 19 20 21 22 23 24 25 2…" at bounding box center [325, 341] width 15 height 13
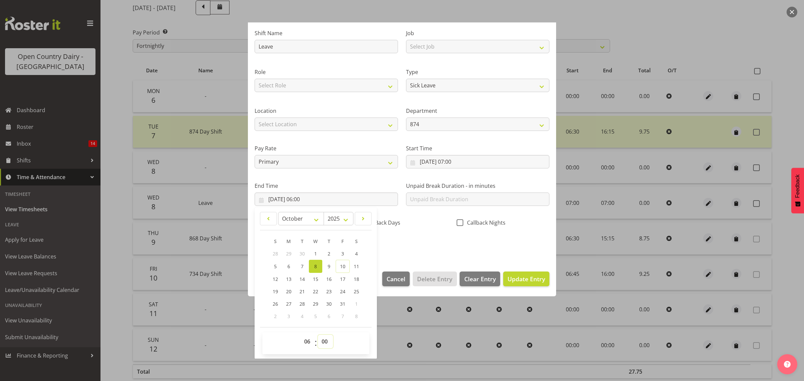
select select "6"
click at [318, 335] on select "00 01 02 03 04 05 06 07 08 09 10 11 12 13 14 15 16 17 18 19 20 21 22 23 24 25 2…" at bounding box center [325, 341] width 15 height 13
type input "[DATE] 06:06"
click at [525, 278] on span "Update Entry" at bounding box center [526, 279] width 38 height 8
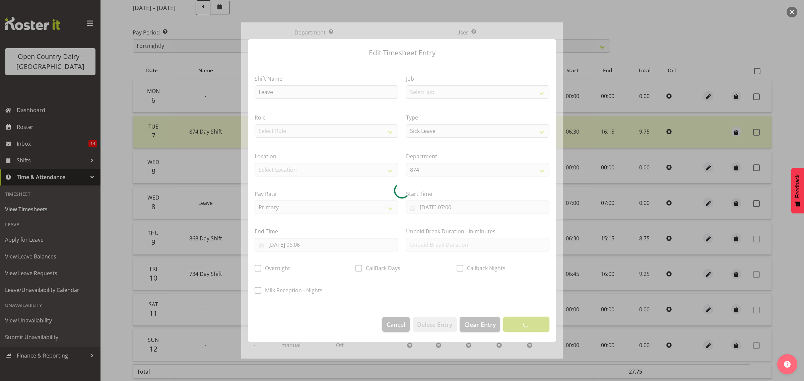
scroll to position [0, 0]
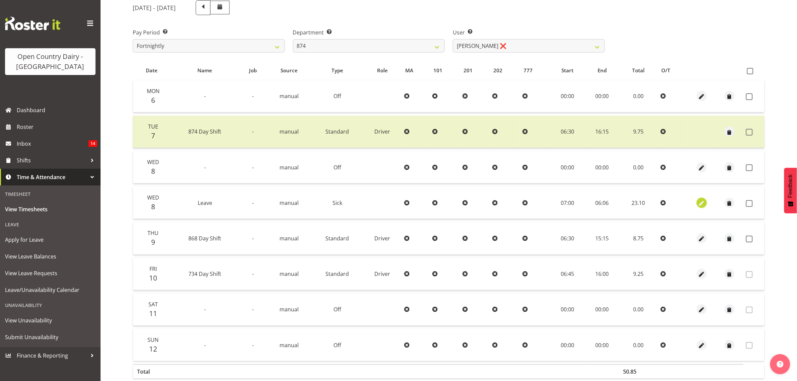
click at [699, 203] on span "button" at bounding box center [701, 204] width 8 height 8
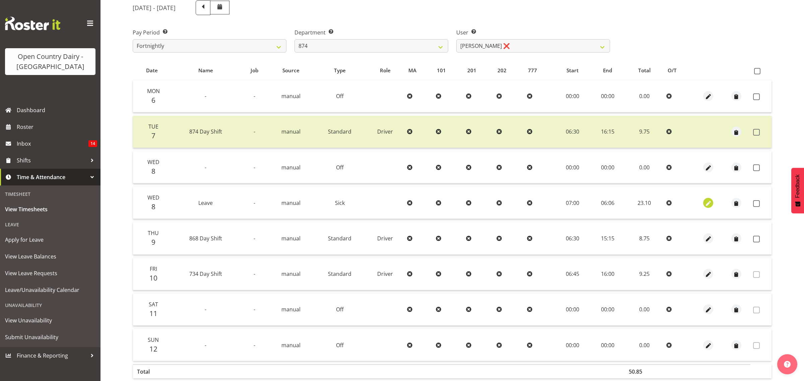
select select "Sick"
select select "9"
select select "2025"
select select "6"
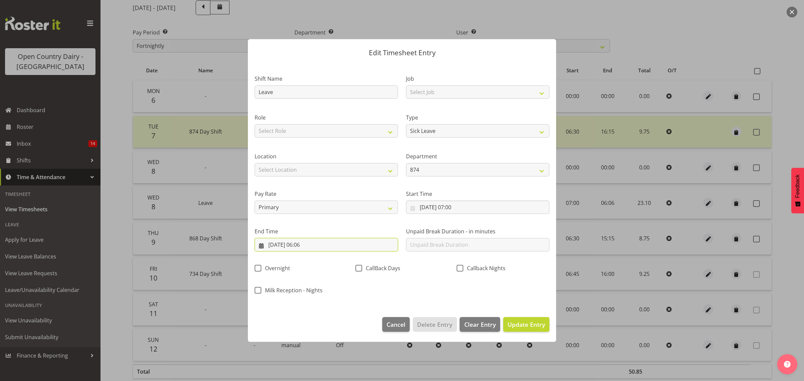
click at [307, 245] on input "[DATE] 06:06" at bounding box center [326, 244] width 143 height 13
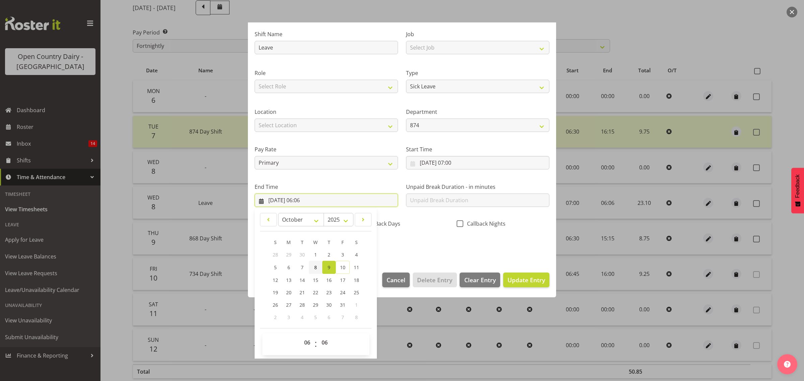
scroll to position [46, 0]
click at [306, 343] on select "00 01 02 03 04 05 06 07 08 09 10 11 12 13 14 15 16 17 18 19 20 21 22 23" at bounding box center [307, 341] width 15 height 13
select select "14"
click at [300, 335] on select "00 01 02 03 04 05 06 07 08 09 10 11 12 13 14 15 16 17 18 19 20 21 22 23" at bounding box center [307, 341] width 15 height 13
type input "[DATE] 14:06"
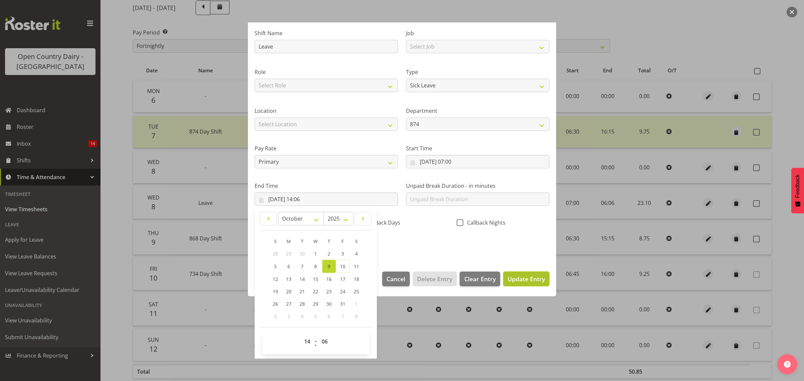
click at [530, 278] on span "Update Entry" at bounding box center [526, 279] width 38 height 8
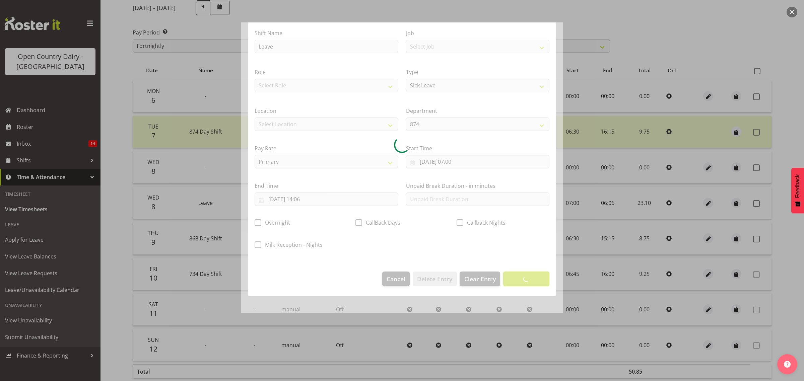
scroll to position [0, 0]
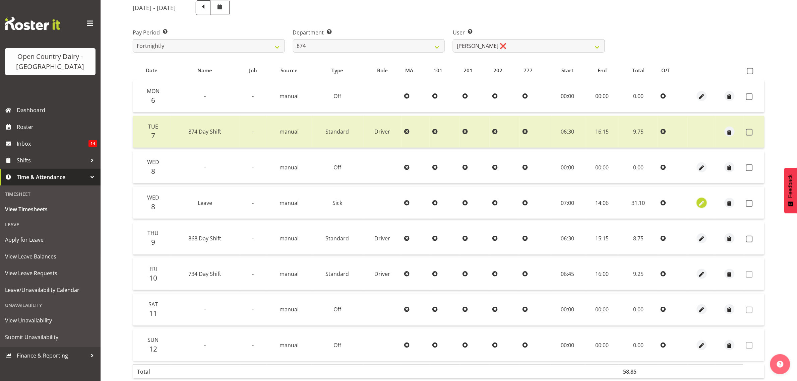
click at [702, 200] on span "button" at bounding box center [701, 204] width 8 height 8
select select "Sick"
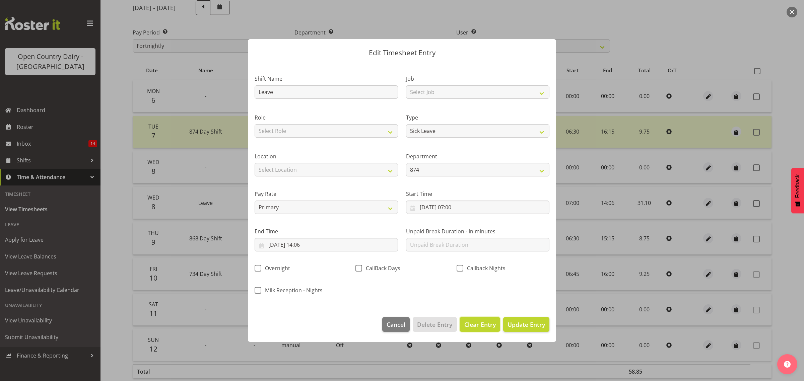
click at [478, 322] on span "Clear Entry" at bounding box center [479, 324] width 31 height 9
select select "Off"
type input "0"
select select
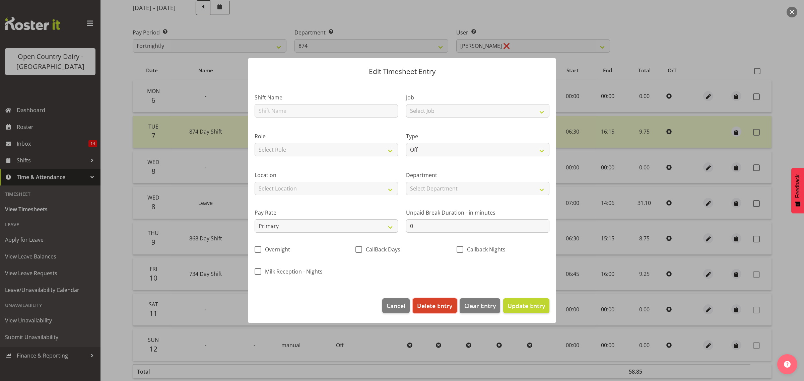
click at [439, 306] on span "Delete Entry" at bounding box center [434, 305] width 35 height 9
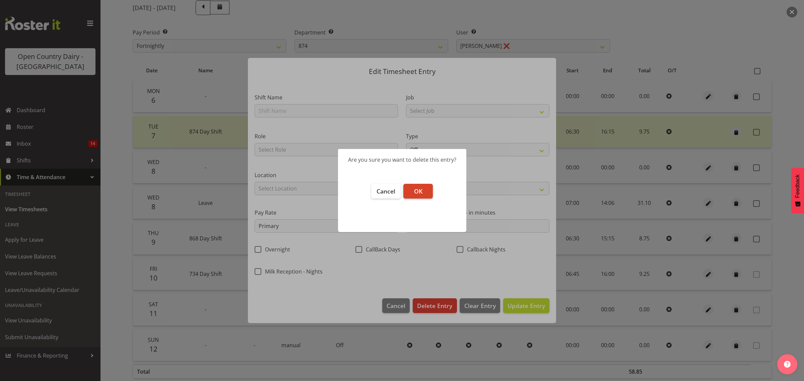
click at [423, 186] on button "OK" at bounding box center [417, 191] width 29 height 15
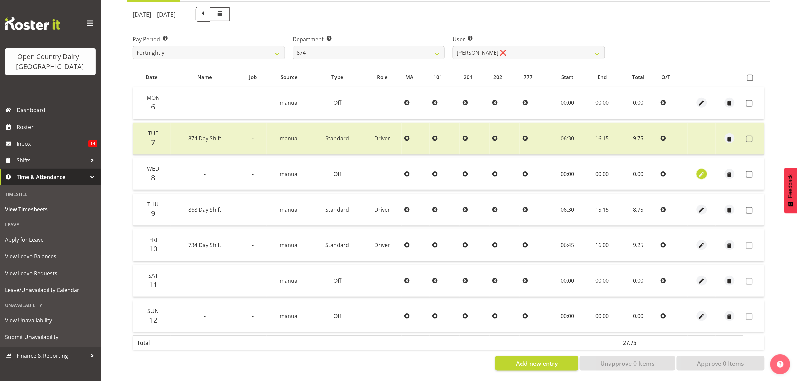
click at [700, 171] on span "button" at bounding box center [701, 175] width 8 height 8
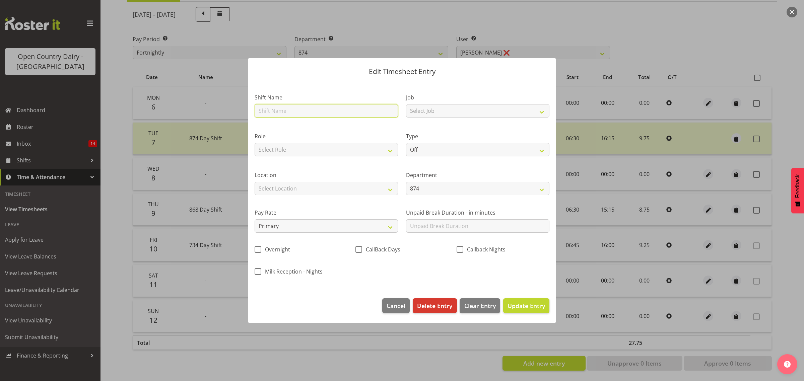
click at [310, 107] on input "text" at bounding box center [326, 110] width 143 height 13
type input "day shift"
click at [313, 146] on select "Select Role Driver Milk Reception" at bounding box center [326, 149] width 143 height 13
select select "1154"
click at [255, 143] on select "Select Role Driver Milk Reception" at bounding box center [326, 149] width 143 height 13
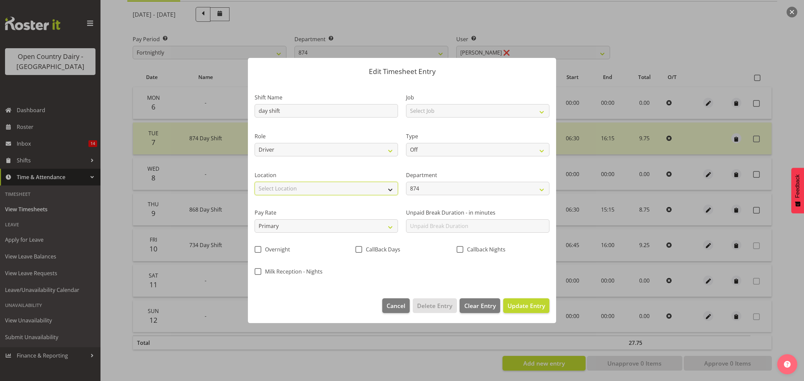
click at [285, 188] on select "Select Location Awarua Milk Awarua Office Freight Horotiu office [GEOGRAPHIC_DA…" at bounding box center [326, 188] width 143 height 13
select select "988"
click at [255, 182] on select "Select Location Awarua Milk Awarua Office Freight Horotiu office [GEOGRAPHIC_DA…" at bounding box center [326, 188] width 143 height 13
click at [541, 147] on select "Off Standard Public Holiday Public Holiday (Worked) Day In Lieu Annual Leave Si…" at bounding box center [477, 149] width 143 height 13
click at [406, 143] on select "Off Standard Public Holiday Public Holiday (Worked) Day In Lieu Annual Leave Si…" at bounding box center [477, 149] width 143 height 13
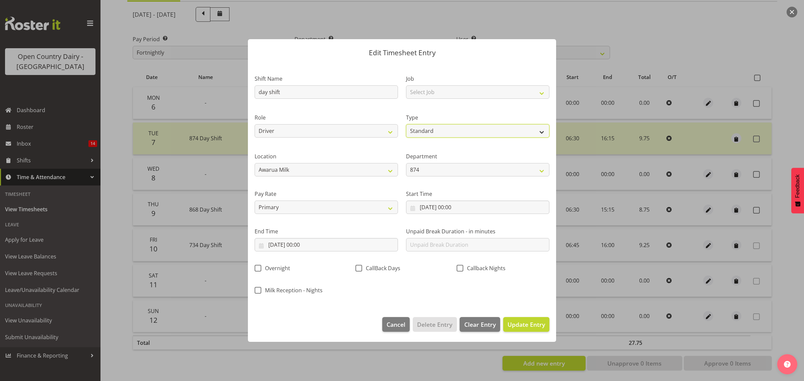
click at [540, 130] on select "Off Standard Public Holiday Public Holiday (Worked) Day In Lieu Annual Leave Si…" at bounding box center [477, 130] width 143 height 13
select select "Sick"
click at [406, 124] on select "Off Standard Public Holiday Public Holiday (Worked) Day In Lieu Annual Leave Si…" at bounding box center [477, 130] width 143 height 13
click at [451, 206] on input "[DATE] 00:00" at bounding box center [477, 207] width 143 height 13
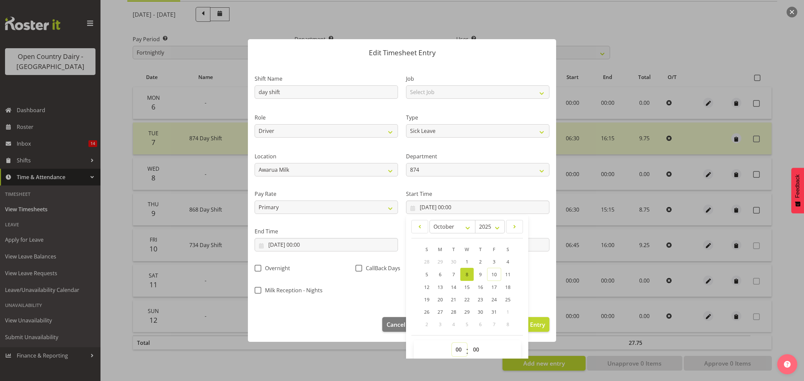
click at [456, 350] on select "00 01 02 03 04 05 06 07 08 09 10 11 12 13 14 15 16 17 18 19 20 21 22 23" at bounding box center [459, 349] width 15 height 13
select select "5"
click at [452, 343] on select "00 01 02 03 04 05 06 07 08 09 10 11 12 13 14 15 16 17 18 19 20 21 22 23" at bounding box center [459, 349] width 15 height 13
type input "[DATE] 05:00"
click at [283, 245] on input "[DATE] 00:00" at bounding box center [326, 244] width 143 height 13
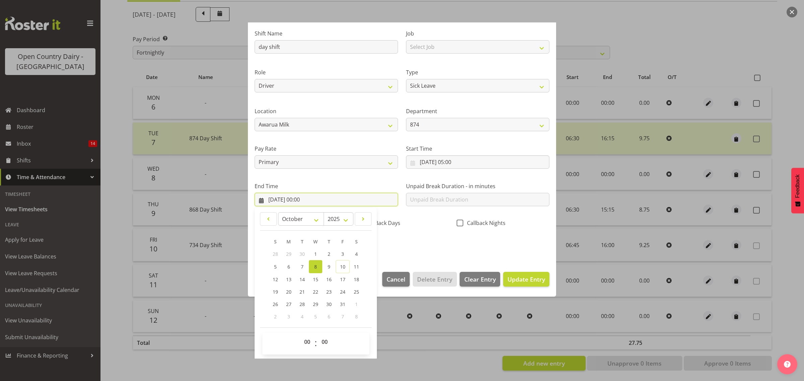
scroll to position [46, 0]
click at [306, 343] on select "00 01 02 03 04 05 06 07 08 09 10 11 12 13 14 15 16 17 18 19 20 21 22 23" at bounding box center [307, 341] width 15 height 13
select select "16"
click at [300, 335] on select "00 01 02 03 04 05 06 07 08 09 10 11 12 13 14 15 16 17 18 19 20 21 22 23" at bounding box center [307, 341] width 15 height 13
type input "[DATE] 16:00"
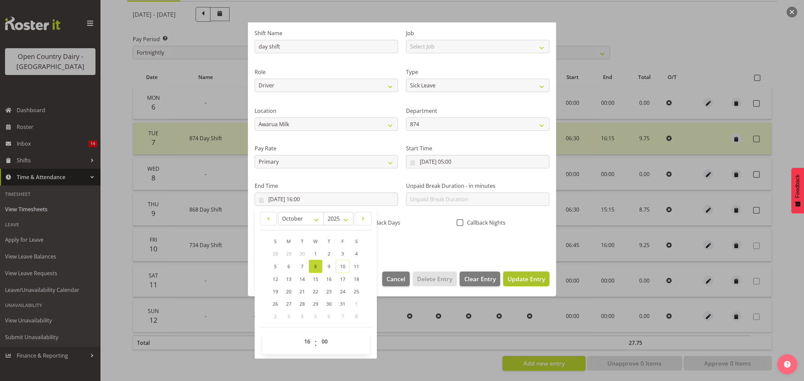
click at [513, 279] on span "Update Entry" at bounding box center [526, 279] width 38 height 8
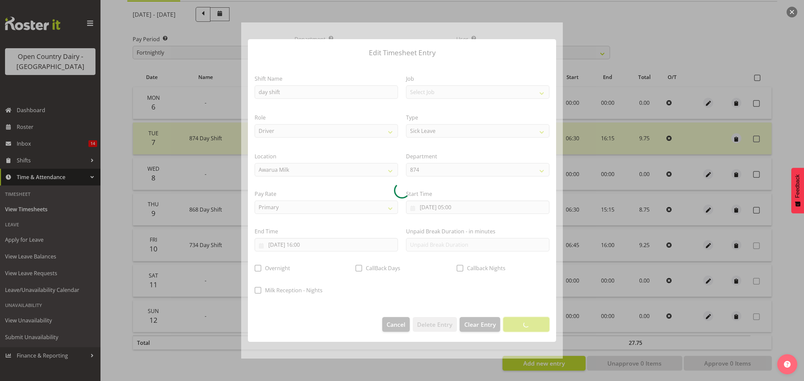
scroll to position [0, 0]
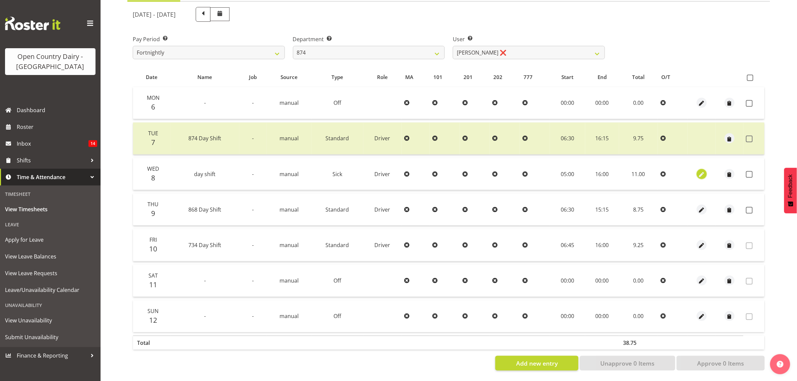
click at [702, 171] on span "button" at bounding box center [701, 175] width 8 height 8
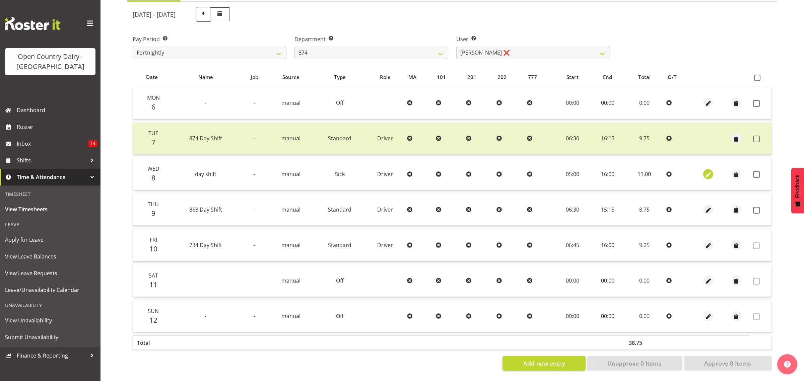
select select "Sick"
select select "9"
select select "2025"
select select "16"
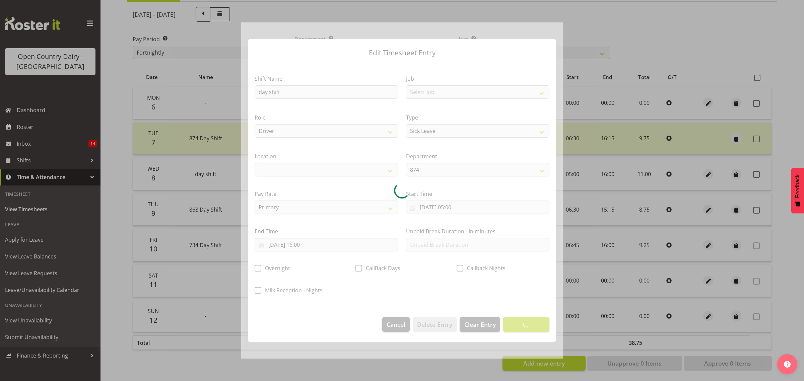
select select
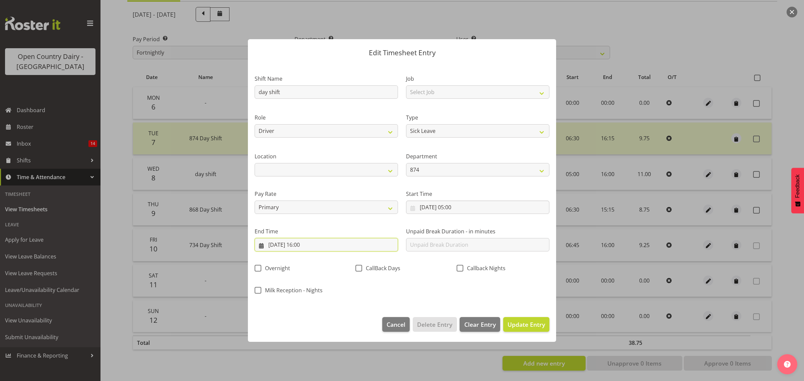
click at [309, 244] on input "[DATE] 16:00" at bounding box center [326, 244] width 143 height 13
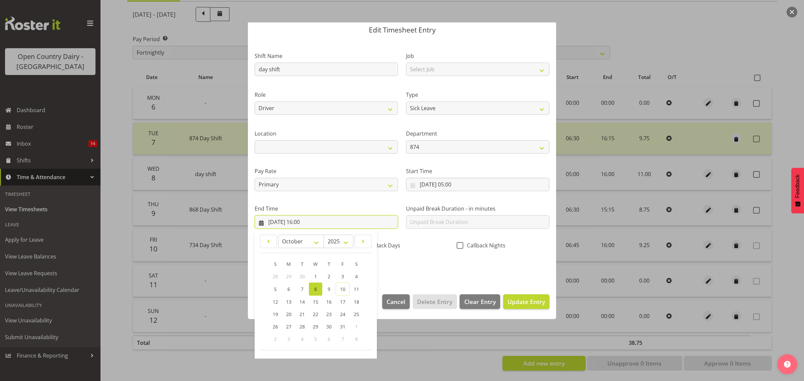
scroll to position [46, 0]
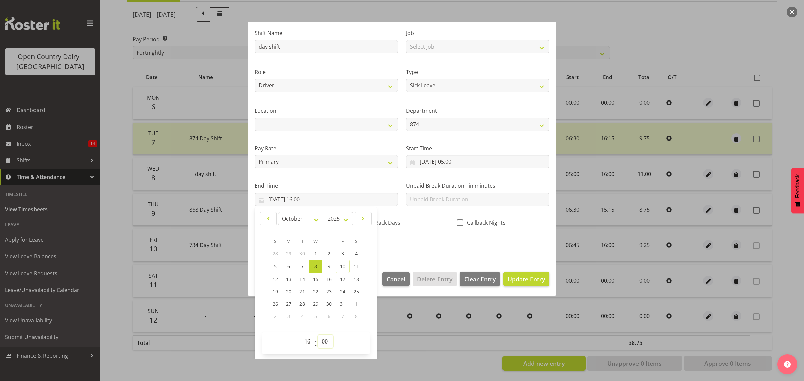
click at [325, 341] on select "00 01 02 03 04 05 06 07 08 09 10 11 12 13 14 15 16 17 18 19 20 21 22 23 24 25 2…" at bounding box center [325, 341] width 15 height 13
select select "2"
click at [318, 335] on select "00 01 02 03 04 05 06 07 08 09 10 11 12 13 14 15 16 17 18 19 20 21 22 23 24 25 2…" at bounding box center [325, 341] width 15 height 13
type input "[DATE] 16:02"
click at [527, 282] on span "Update Entry" at bounding box center [526, 279] width 38 height 8
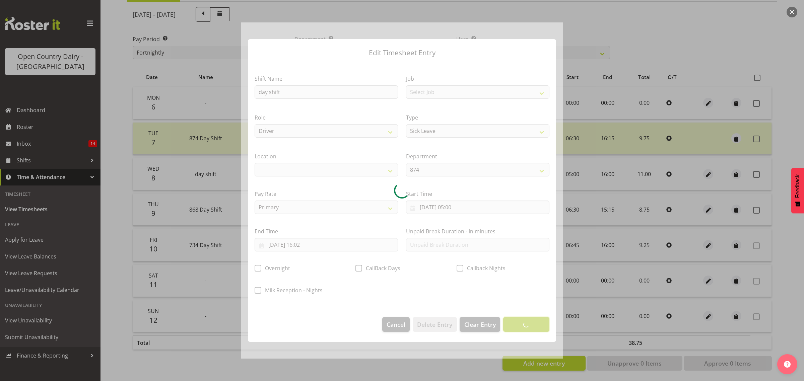
scroll to position [0, 0]
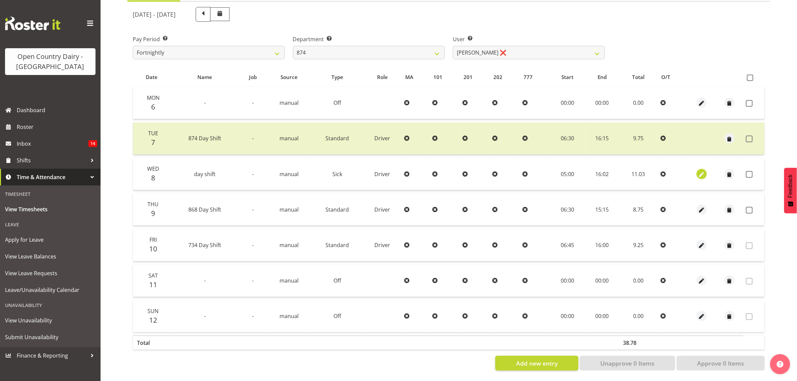
click at [701, 171] on span "button" at bounding box center [701, 175] width 8 height 8
select select "Sick"
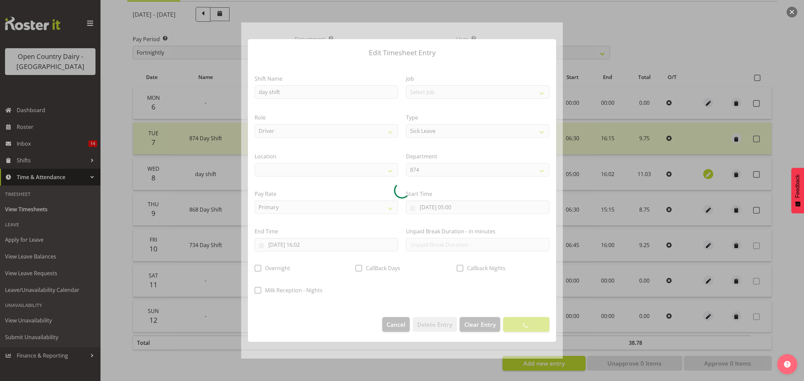
select select
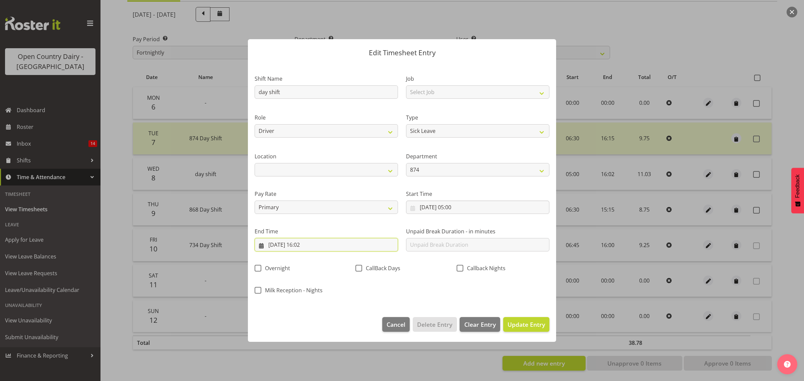
click at [308, 245] on input "[DATE] 16:02" at bounding box center [326, 244] width 143 height 13
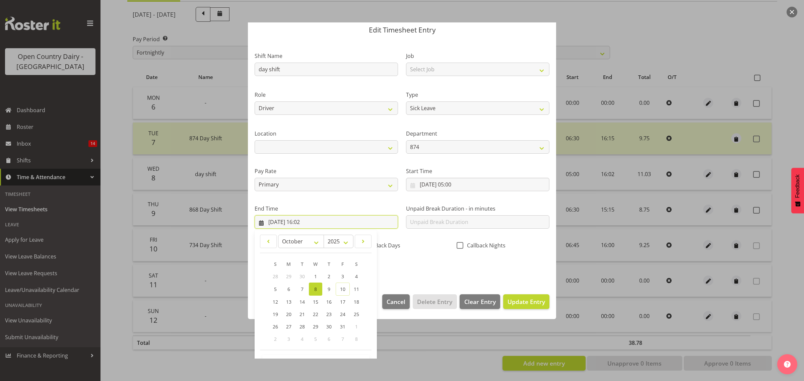
scroll to position [46, 0]
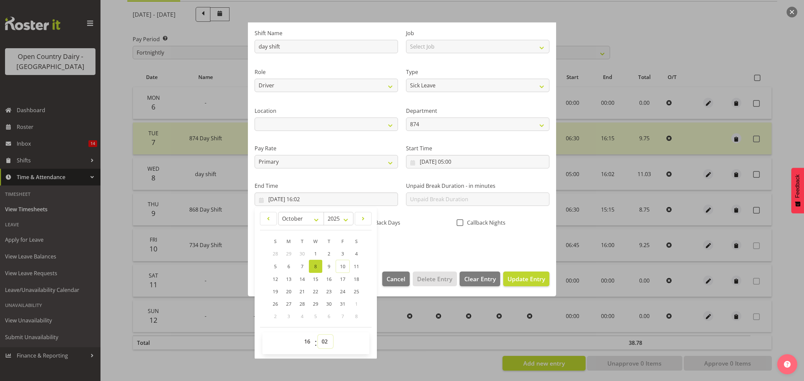
click at [324, 342] on select "00 01 02 03 04 05 06 07 08 09 10 11 12 13 14 15 16 17 18 19 20 21 22 23 24 25 2…" at bounding box center [325, 341] width 15 height 13
select select "3"
click at [318, 335] on select "00 01 02 03 04 05 06 07 08 09 10 11 12 13 14 15 16 17 18 19 20 21 22 23 24 25 2…" at bounding box center [325, 341] width 15 height 13
type input "[DATE] 16:03"
click at [507, 277] on span "Update Entry" at bounding box center [526, 279] width 38 height 8
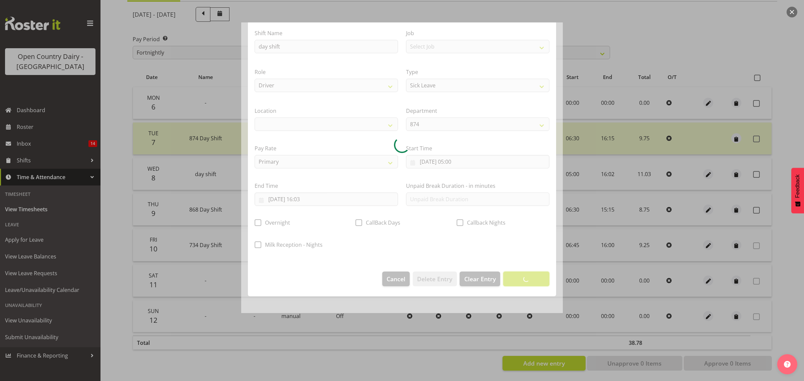
scroll to position [0, 0]
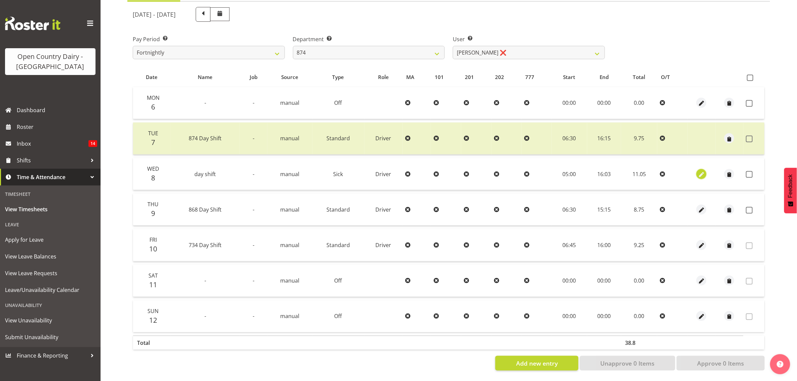
click at [699, 171] on span "button" at bounding box center [701, 175] width 8 height 8
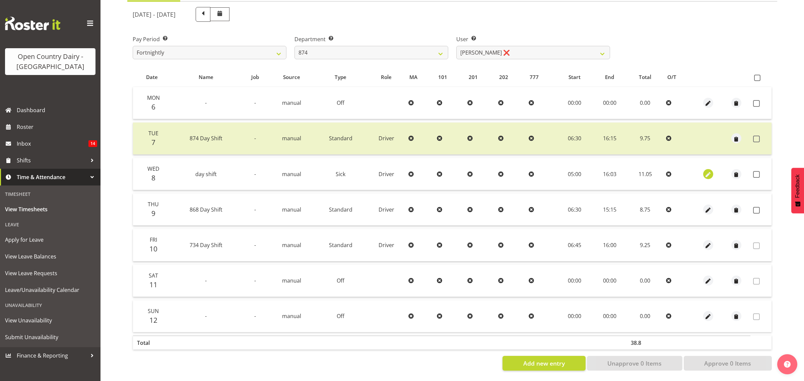
select select "Sick"
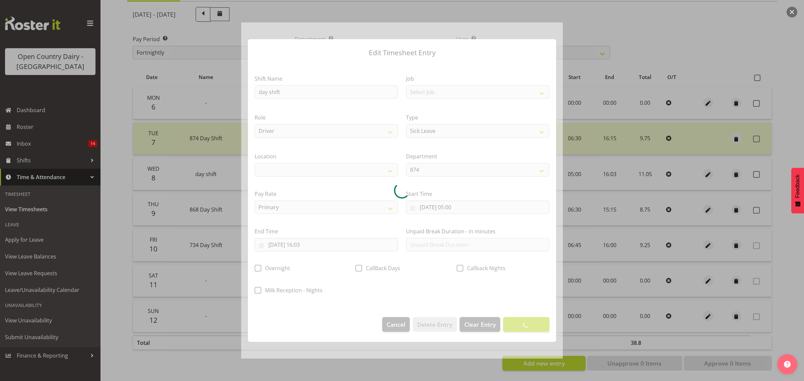
select select
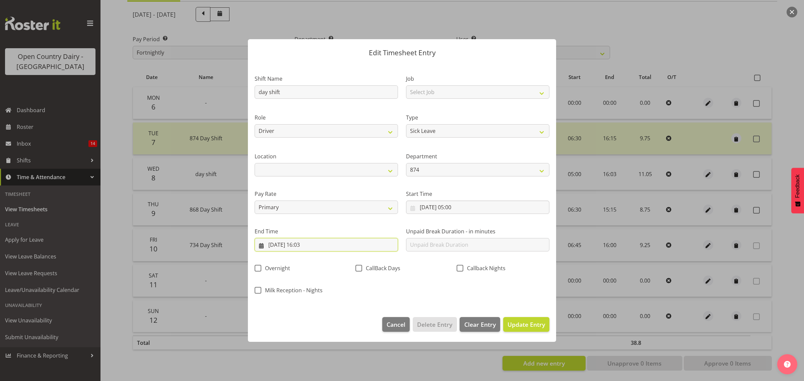
click at [310, 247] on input "[DATE] 16:03" at bounding box center [326, 244] width 143 height 13
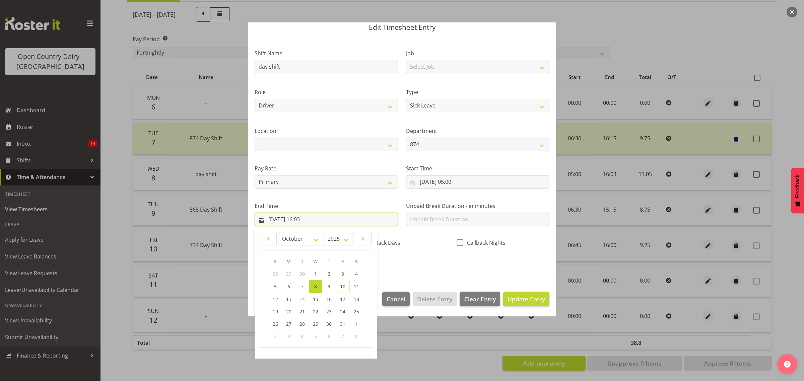
scroll to position [46, 0]
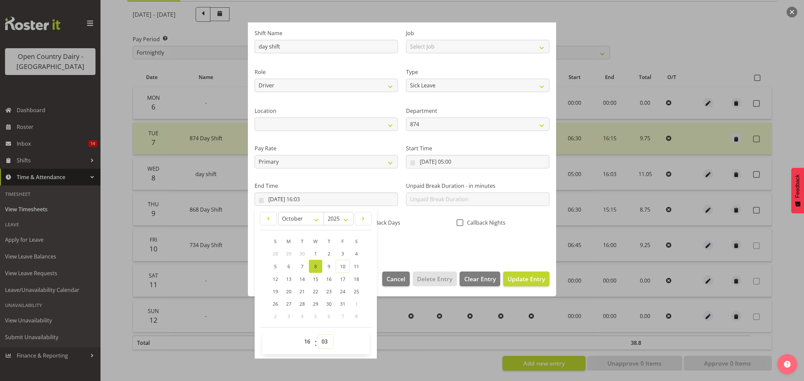
click at [323, 342] on select "00 01 02 03 04 05 06 07 08 09 10 11 12 13 14 15 16 17 18 19 20 21 22 23 24 25 2…" at bounding box center [325, 341] width 15 height 13
select select "4"
click at [318, 335] on select "00 01 02 03 04 05 06 07 08 09 10 11 12 13 14 15 16 17 18 19 20 21 22 23 24 25 2…" at bounding box center [325, 341] width 15 height 13
type input "[DATE] 16:04"
click at [525, 281] on span "Update Entry" at bounding box center [526, 279] width 38 height 8
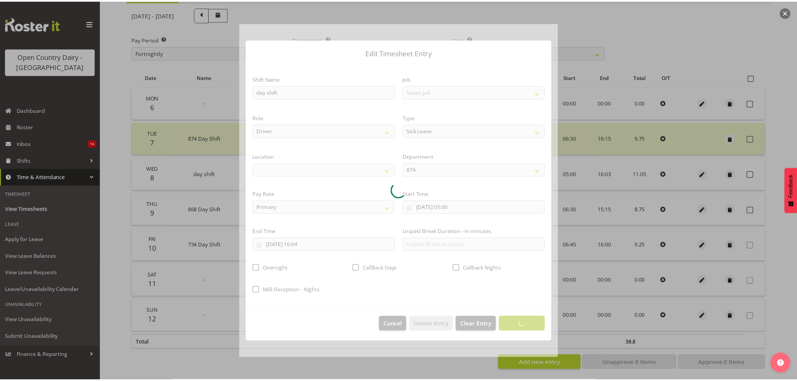
scroll to position [0, 0]
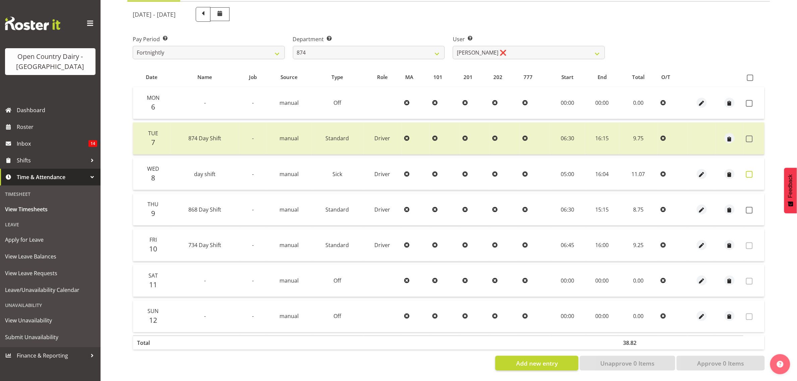
click at [749, 171] on span at bounding box center [749, 174] width 7 height 7
checkbox input "true"
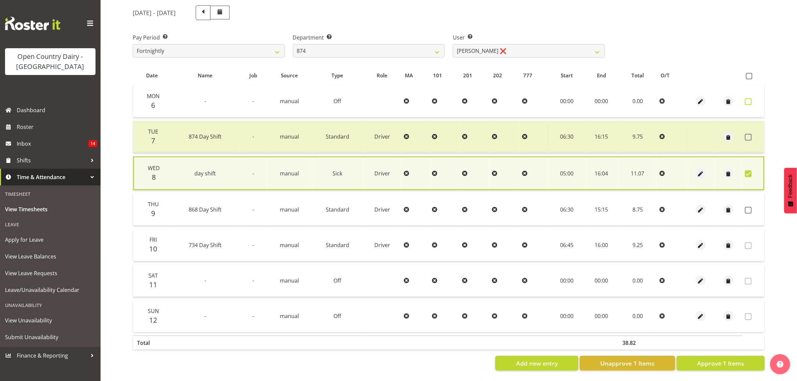
click at [748, 98] on span at bounding box center [748, 101] width 7 height 7
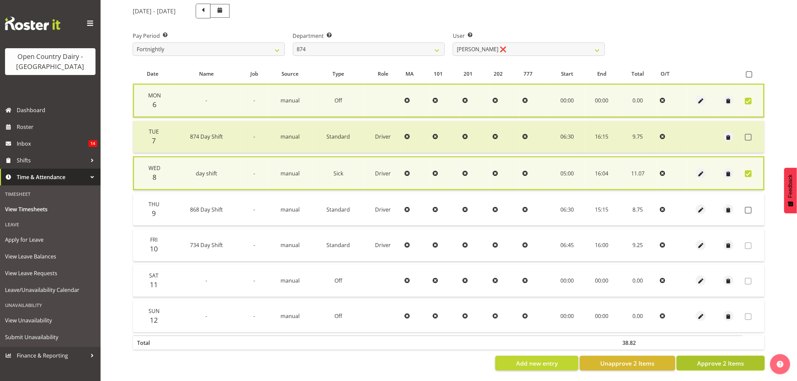
click at [728, 359] on span "Approve 2 Items" at bounding box center [720, 363] width 47 height 9
checkbox input "false"
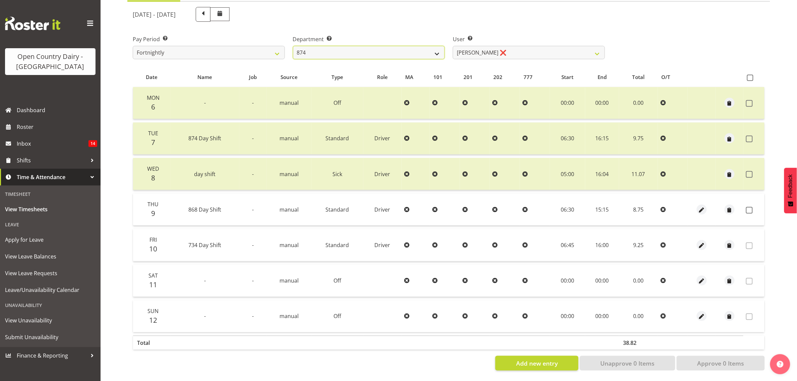
click at [437, 46] on select "734 735 736 737 738 739 851 853 854 855 856 858 861 862 865 867-9032 868 869 87…" at bounding box center [369, 52] width 152 height 13
drag, startPoint x: 436, startPoint y: 46, endPoint x: 417, endPoint y: 48, distance: 18.5
click at [436, 46] on select "734 735 736 737 738 739 851 853 854 855 856 858 861 862 865 867-9032 868 869 87…" at bounding box center [369, 52] width 152 height 13
click at [441, 46] on select "734 735 736 737 738 739 851 853 854 855 856 858 861 862 865 867-9032 868 869 87…" at bounding box center [369, 52] width 152 height 13
select select "690"
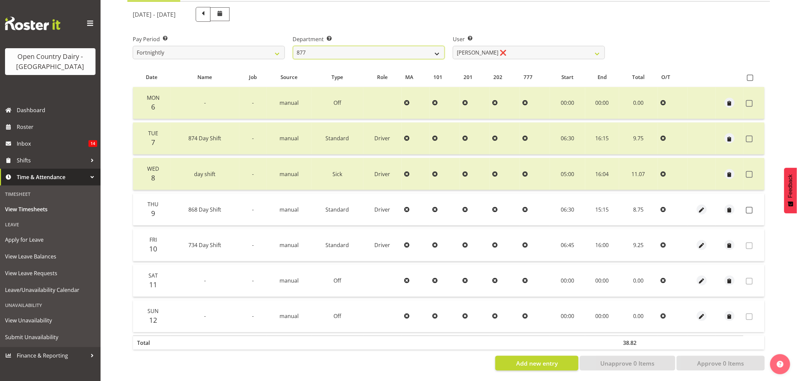
click at [293, 46] on select "734 735 736 737 738 739 851 853 854 855 856 858 861 862 865 867-9032 868 869 87…" at bounding box center [369, 52] width 152 height 13
select select "9759"
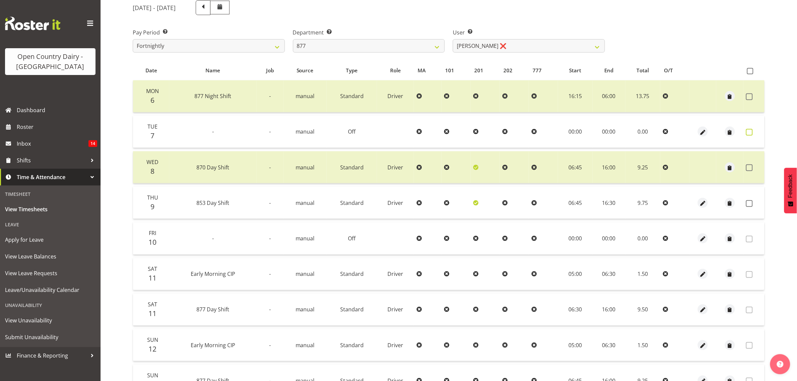
click at [752, 129] on label at bounding box center [751, 132] width 10 height 7
checkbox input "true"
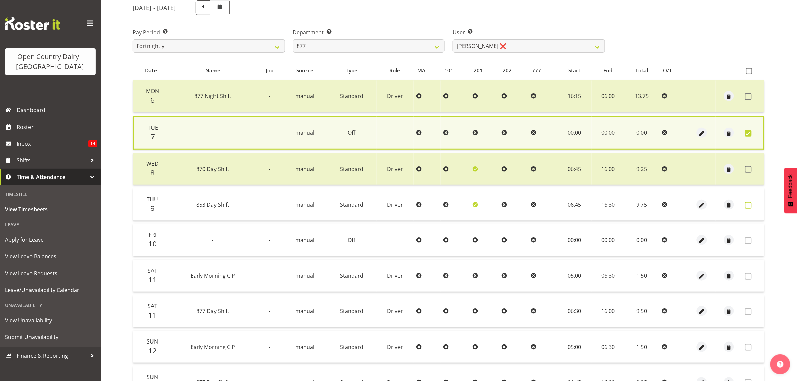
click at [748, 203] on span at bounding box center [748, 205] width 7 height 7
checkbox input "true"
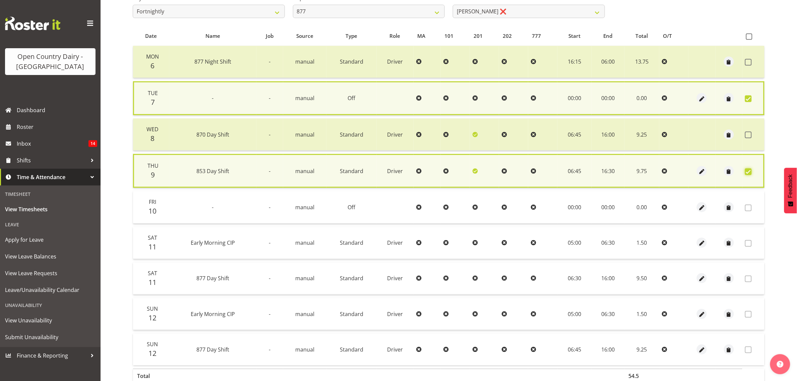
scroll to position [160, 0]
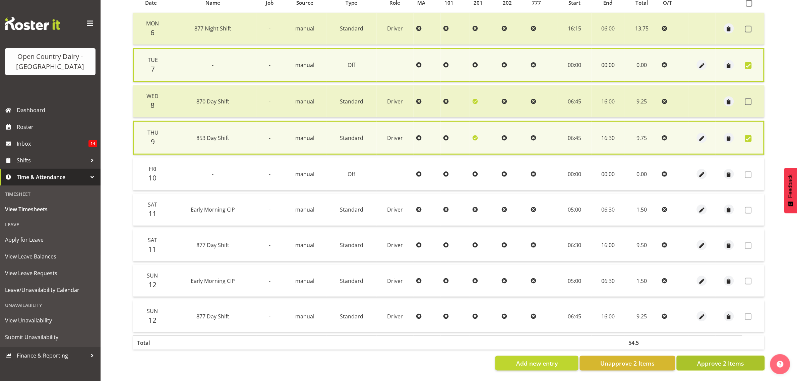
click at [717, 359] on span "Approve 2 Items" at bounding box center [720, 363] width 47 height 9
checkbox input "false"
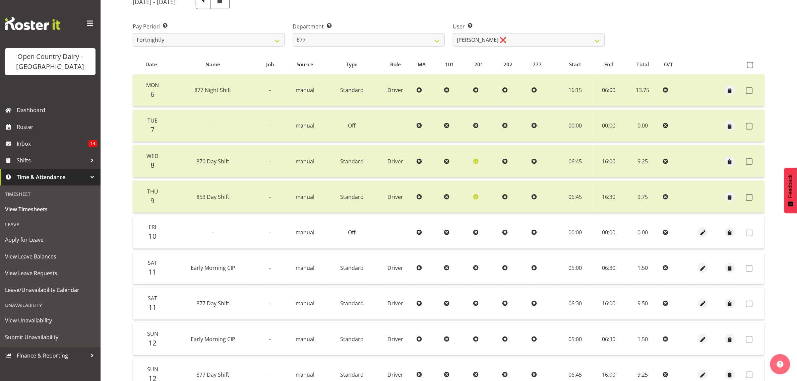
scroll to position [0, 0]
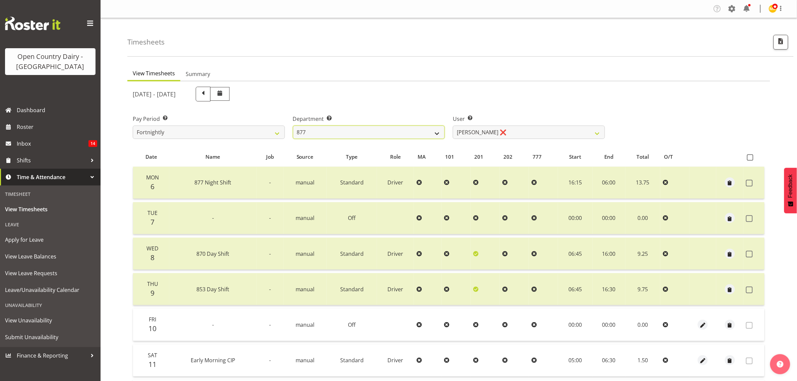
click at [437, 134] on select "734 735 736 737 738 739 851 853 854 855 856 858 861 862 865 867-9032 868 869 87…" at bounding box center [369, 132] width 152 height 13
click at [293, 126] on select "734 735 736 737 738 739 851 853 854 855 856 858 861 862 865 867-9032 868 869 87…" at bounding box center [369, 132] width 152 height 13
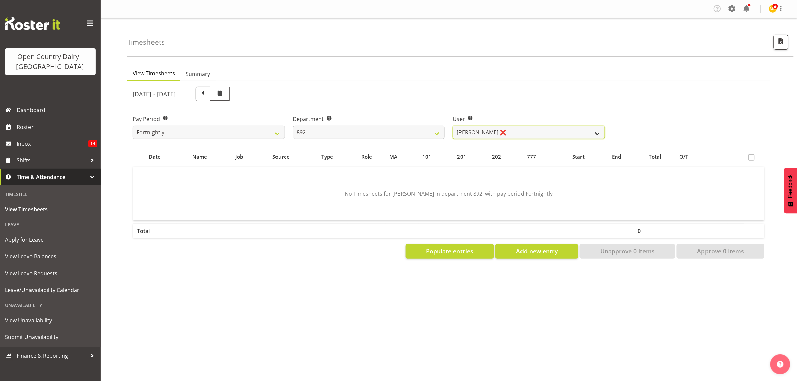
click at [596, 133] on select "[PERSON_NAME] ❌ [PERSON_NAME] ❌ [PERSON_NAME] ❌ [PERSON_NAME] ❌ [PERSON_NAME] ❌" at bounding box center [529, 132] width 152 height 13
click at [435, 133] on select "734 735 736 737 738 739 851 853 854 855 856 858 861 862 865 867-9032 868 869 87…" at bounding box center [369, 132] width 152 height 13
click at [293, 126] on select "734 735 736 737 738 739 851 853 854 855 856 858 861 862 865 867-9032 868 869 87…" at bounding box center [369, 132] width 152 height 13
click at [598, 131] on select "[PERSON_NAME] ❌ [PERSON_NAME] ❌ [PERSON_NAME] ❌ [PERSON_NAME] ❌" at bounding box center [529, 132] width 152 height 13
click at [438, 131] on select "734 735 736 737 738 739 851 853 854 855 856 858 861 862 865 867-9032 868 869 87…" at bounding box center [369, 132] width 152 height 13
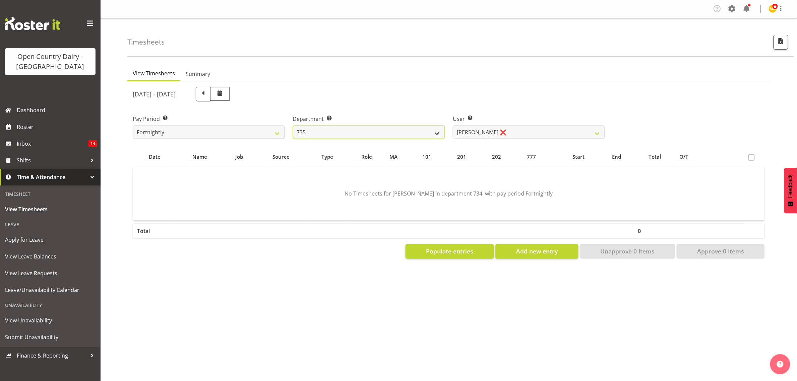
click at [293, 126] on select "734 735 736 737 738 739 851 853 854 855 856 858 861 862 865 867-9032 868 869 87…" at bounding box center [369, 132] width 152 height 13
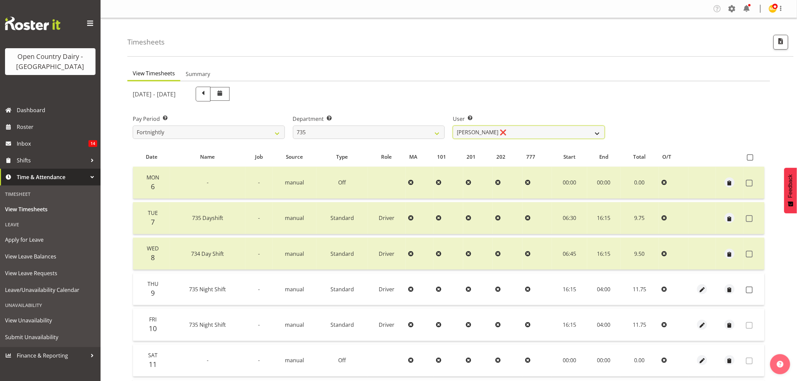
click at [597, 133] on select "[PERSON_NAME] ❌ [PERSON_NAME] ❌ [PERSON_NAME] ❌ [PERSON_NAME] ❌" at bounding box center [529, 132] width 152 height 13
click at [439, 132] on select "734 735 736 737 738 739 851 853 854 855 856 858 861 862 865 867-9032 868 869 87…" at bounding box center [369, 132] width 152 height 13
select select "927"
click at [293, 126] on select "734 735 736 737 738 739 851 853 854 855 856 858 861 862 865 867-9032 868 869 87…" at bounding box center [369, 132] width 152 height 13
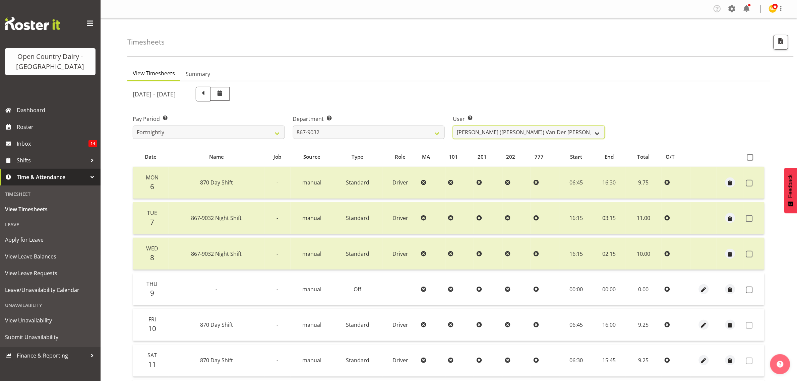
click at [598, 133] on select "[PERSON_NAME] ([PERSON_NAME]) [PERSON_NAME] ❌ [PERSON_NAME] ❌ [PERSON_NAME] ❌ […" at bounding box center [529, 132] width 152 height 13
select select "11799"
click at [453, 126] on select "[PERSON_NAME] ([PERSON_NAME]) [PERSON_NAME] ❌ [PERSON_NAME] ❌ [PERSON_NAME] ❌ […" at bounding box center [529, 132] width 152 height 13
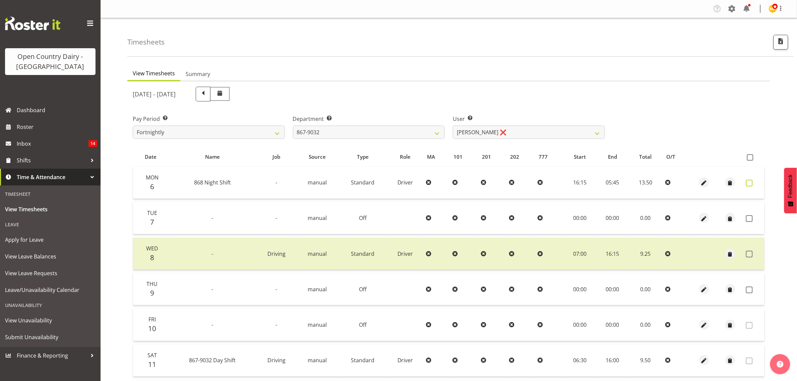
click at [753, 183] on label at bounding box center [751, 183] width 10 height 7
checkbox input "true"
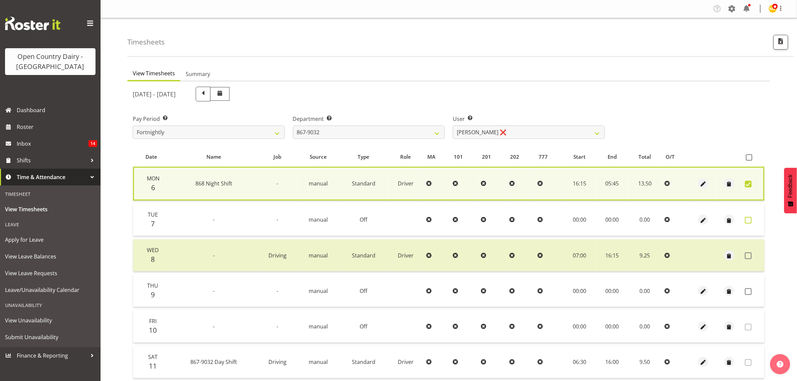
click at [750, 220] on span at bounding box center [748, 220] width 7 height 7
checkbox input "true"
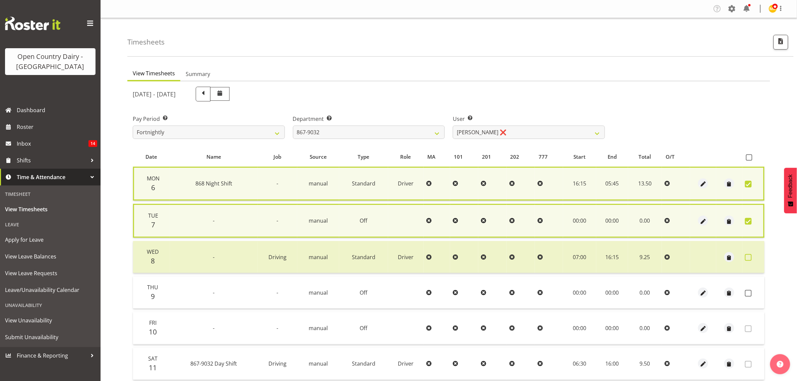
click at [748, 255] on span at bounding box center [748, 257] width 7 height 7
checkbox input "true"
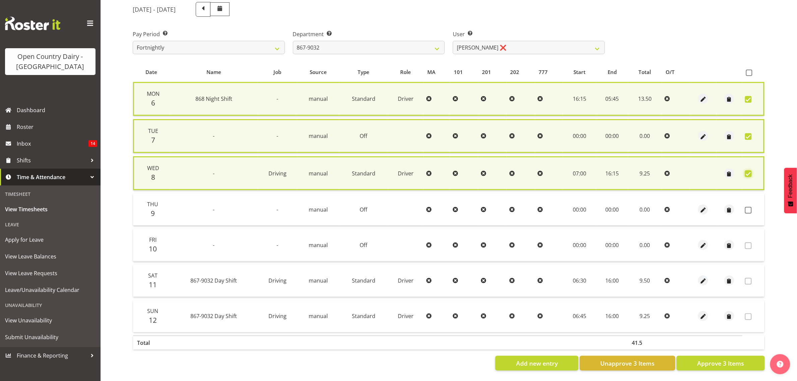
scroll to position [90, 0]
click at [632, 359] on span "Unapprove 3 Items" at bounding box center [627, 363] width 54 height 9
checkbox input "false"
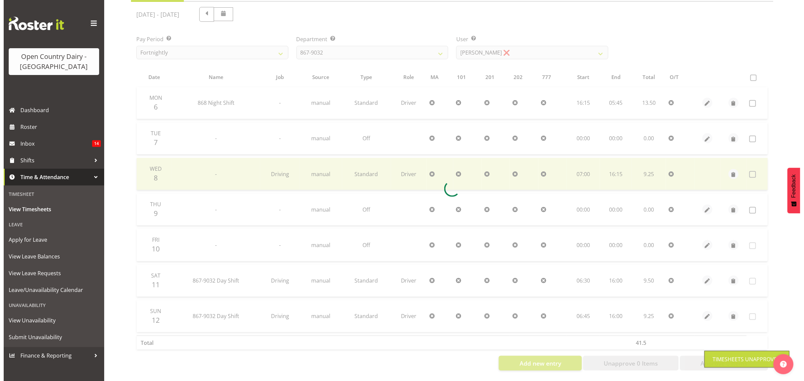
scroll to position [86, 0]
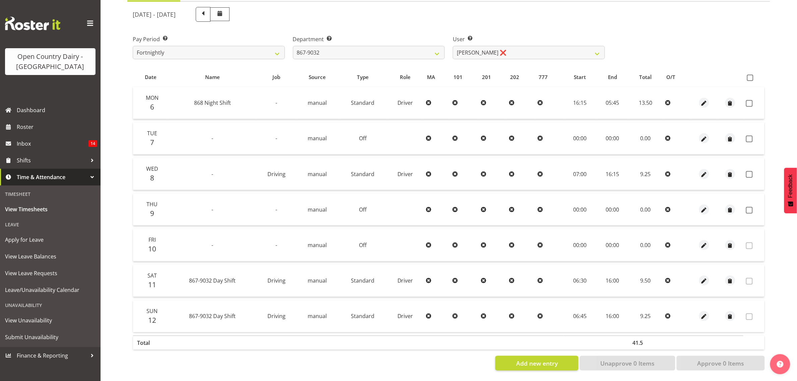
click at [455, 172] on icon at bounding box center [455, 174] width 5 height 5
click at [704, 171] on span "button" at bounding box center [704, 175] width 8 height 8
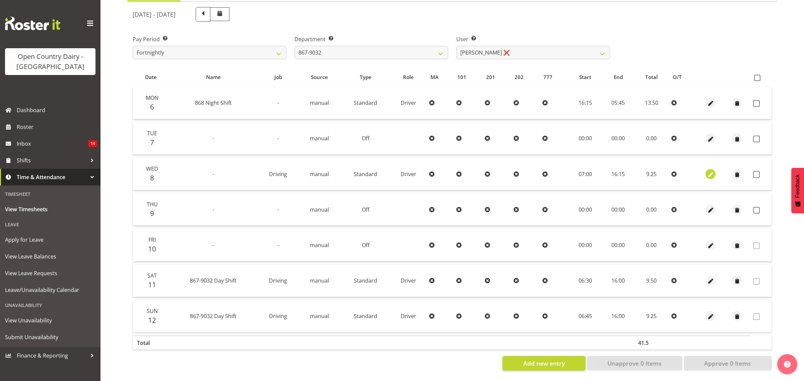
select select "Standard"
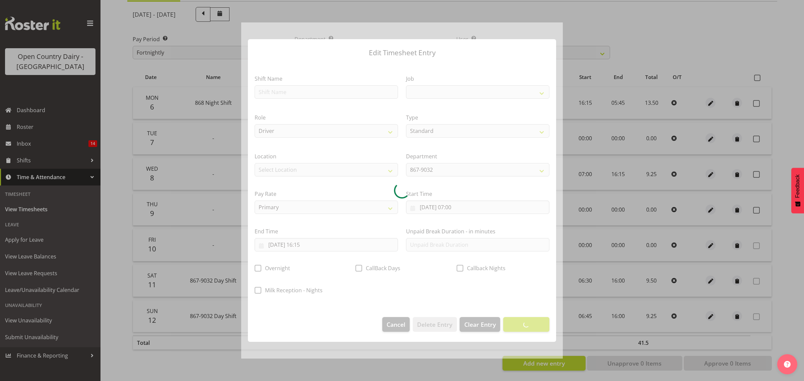
select select "10670"
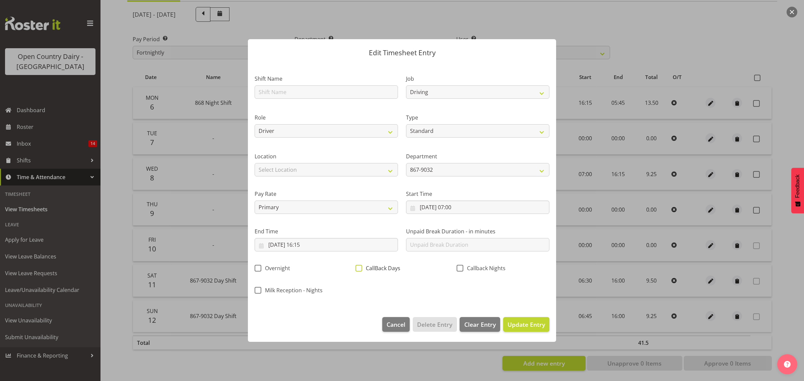
click at [359, 268] on span at bounding box center [358, 268] width 7 height 7
click at [359, 268] on input "CallBack Days" at bounding box center [357, 268] width 4 height 4
checkbox input "true"
click at [532, 327] on span "Update Entry" at bounding box center [526, 325] width 38 height 8
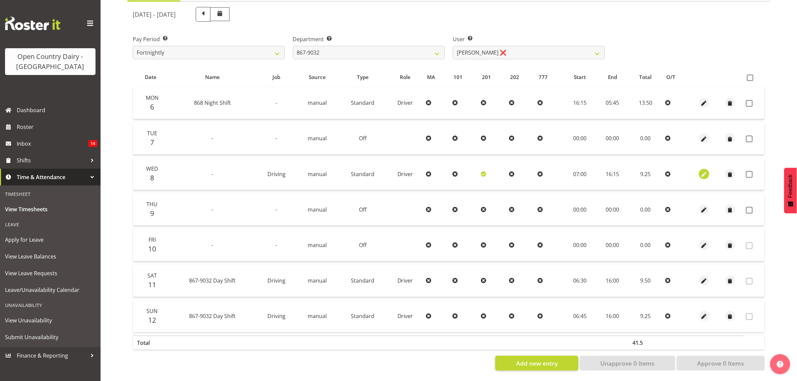
click at [704, 171] on span "button" at bounding box center [704, 175] width 8 height 8
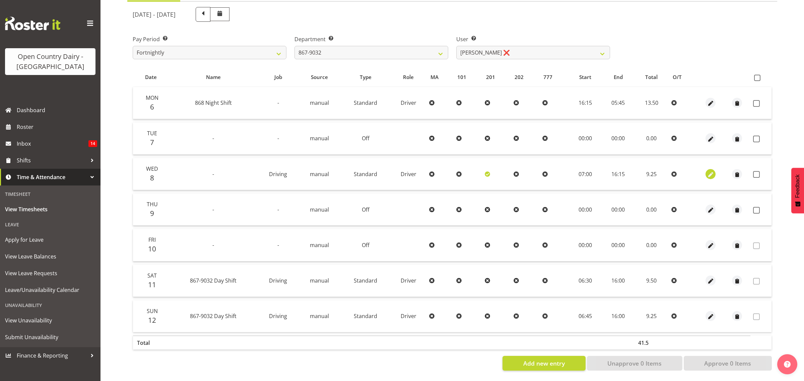
select select "Standard"
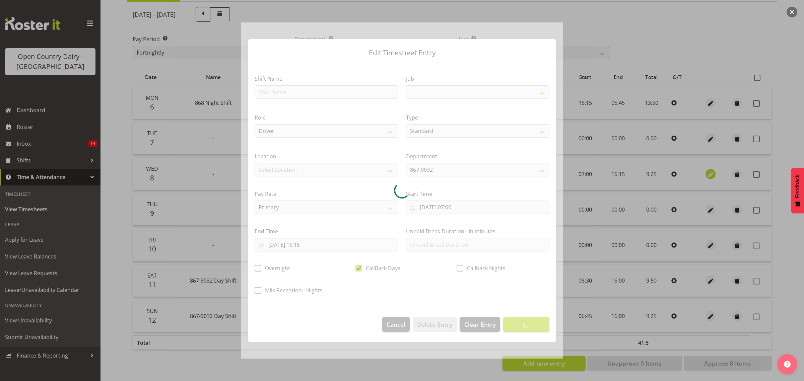
select select "10670"
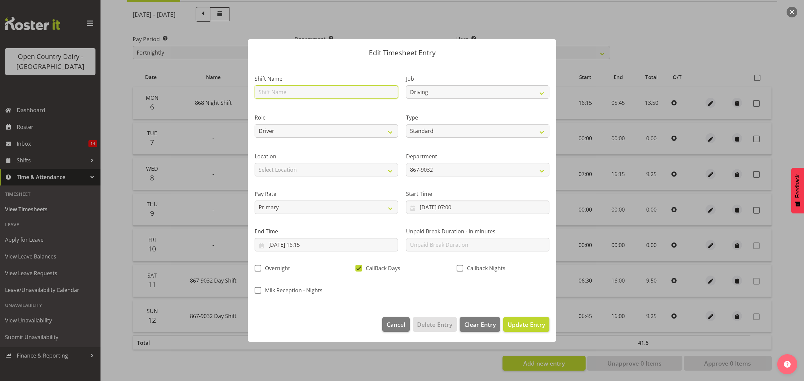
click at [316, 94] on input "text" at bounding box center [326, 91] width 143 height 13
type input "day shift"
click at [305, 170] on select "Select Location Awarua Milk Awarua Office Freight Horotiu office [GEOGRAPHIC_DA…" at bounding box center [326, 169] width 143 height 13
select select "988"
click at [255, 163] on select "Select Location Awarua Milk Awarua Office Freight Horotiu office [GEOGRAPHIC_DA…" at bounding box center [326, 169] width 143 height 13
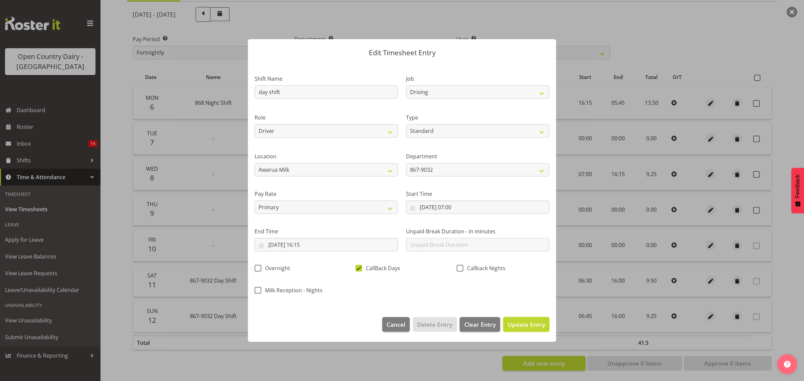
click at [533, 324] on span "Update Entry" at bounding box center [526, 325] width 38 height 8
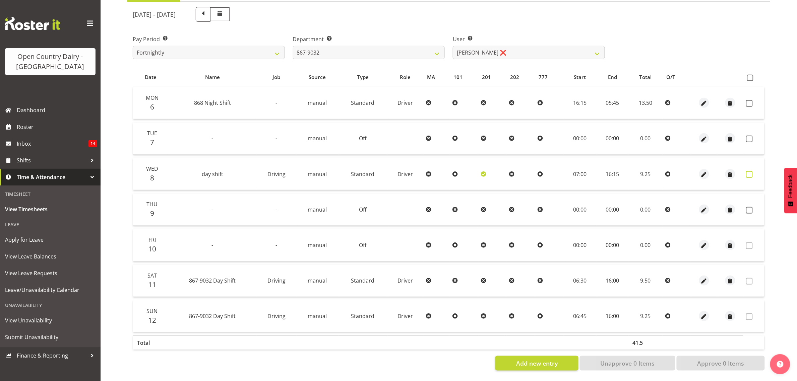
click at [747, 171] on span at bounding box center [749, 174] width 7 height 7
checkbox input "true"
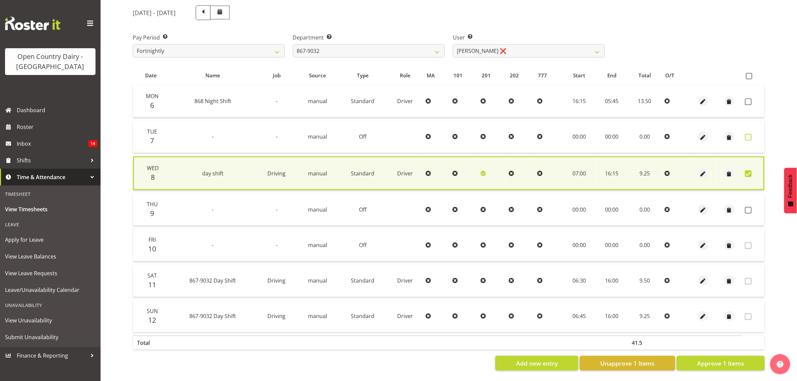
click at [747, 134] on span at bounding box center [748, 137] width 7 height 7
checkbox input "true"
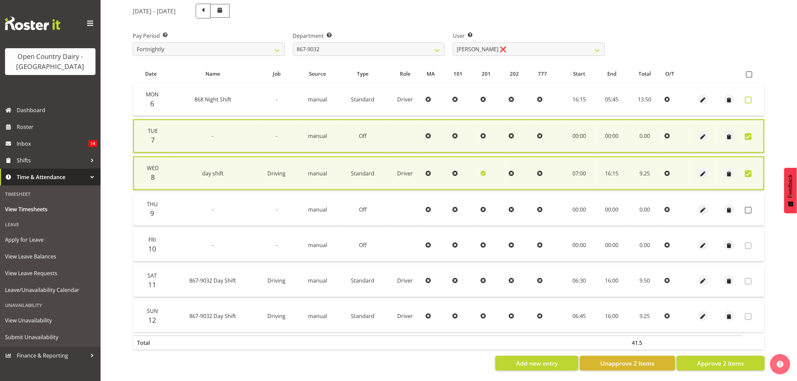
click at [750, 97] on span at bounding box center [748, 100] width 7 height 7
checkbox input "true"
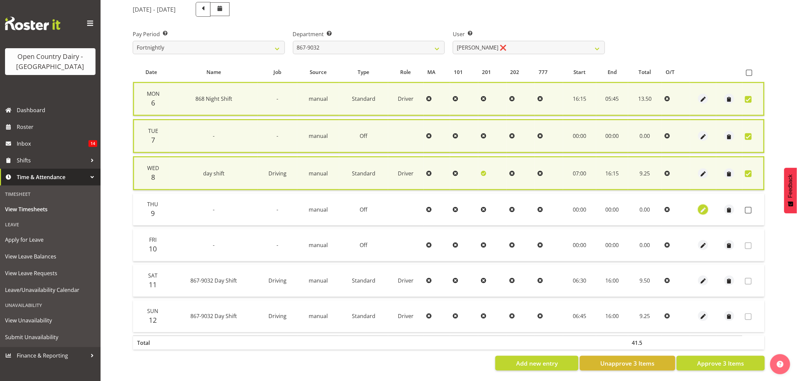
click at [703, 206] on span "button" at bounding box center [703, 210] width 8 height 8
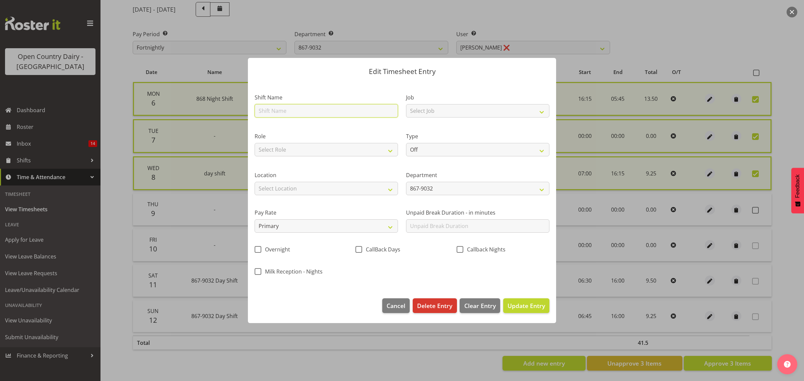
click at [312, 110] on input "text" at bounding box center [326, 110] width 143 height 13
type input "day shift"
click at [300, 147] on select "Select Role Driver" at bounding box center [326, 149] width 143 height 13
select select "1154"
click at [255, 143] on select "Select Role Driver" at bounding box center [326, 149] width 143 height 13
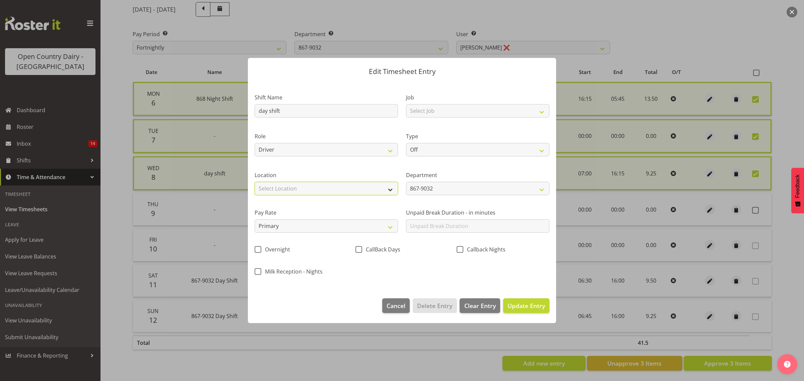
click at [294, 191] on select "Select Location Awarua Milk Awarua Office Freight Horotiu office [GEOGRAPHIC_DA…" at bounding box center [326, 188] width 143 height 13
select select "988"
click at [255, 182] on select "Select Location Awarua Milk Awarua Office Freight Horotiu office [GEOGRAPHIC_DA…" at bounding box center [326, 188] width 143 height 13
click at [544, 149] on select "Off Standard Public Holiday Public Holiday (Worked) Day In Lieu Annual Leave Si…" at bounding box center [477, 149] width 143 height 13
select select "Standard"
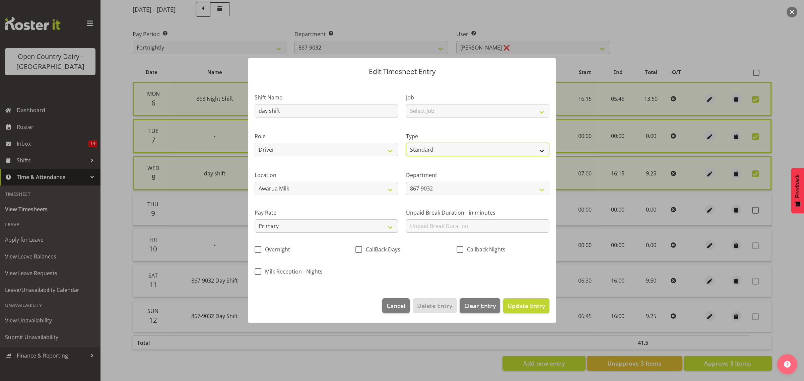
click at [406, 143] on select "Off Standard Public Holiday Public Holiday (Worked) Day In Lieu Annual Leave Si…" at bounding box center [477, 149] width 143 height 13
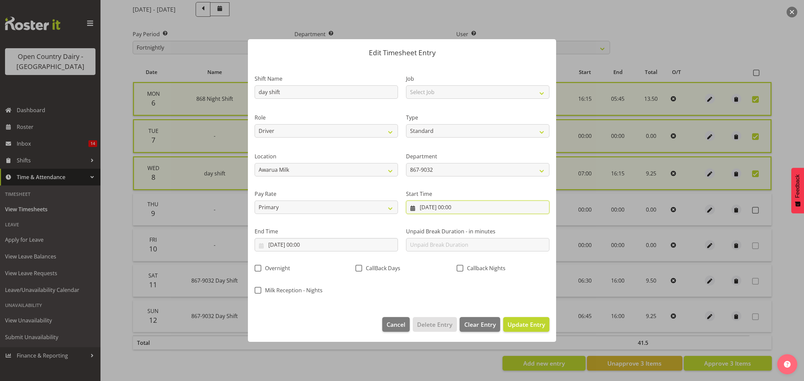
click at [434, 208] on input "[DATE] 00:00" at bounding box center [477, 207] width 143 height 13
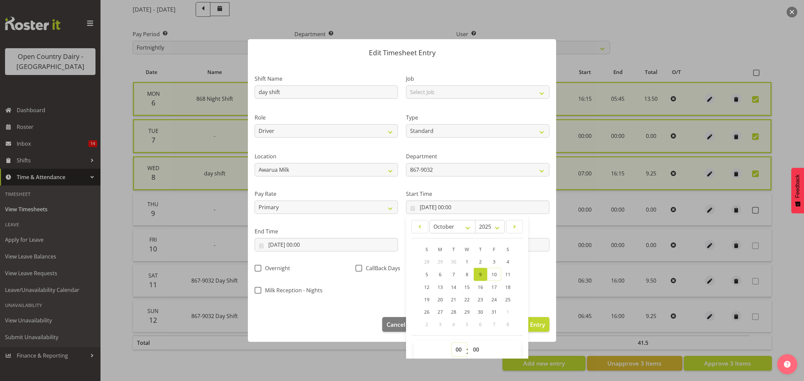
click at [458, 349] on select "00 01 02 03 04 05 06 07 08 09 10 11 12 13 14 15 16 17 18 19 20 21 22 23" at bounding box center [459, 349] width 15 height 13
select select "6"
click at [452, 343] on select "00 01 02 03 04 05 06 07 08 09 10 11 12 13 14 15 16 17 18 19 20 21 22 23" at bounding box center [459, 349] width 15 height 13
type input "[DATE] 06:00"
click at [472, 351] on select "00 01 02 03 04 05 06 07 08 09 10 11 12 13 14 15 16 17 18 19 20 21 22 23 24 25 2…" at bounding box center [476, 349] width 15 height 13
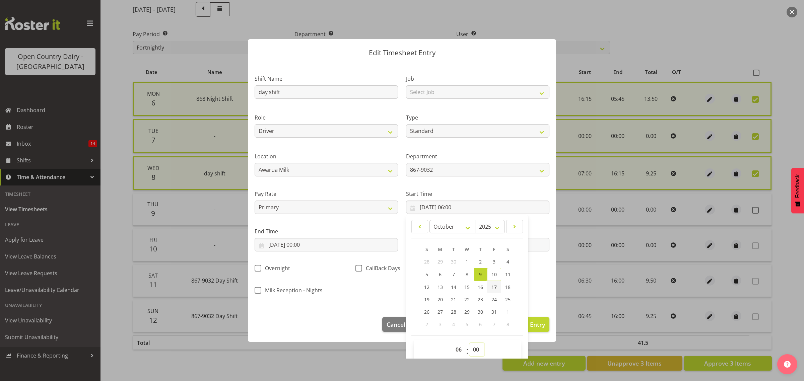
select select "30"
click at [469, 343] on select "00 01 02 03 04 05 06 07 08 09 10 11 12 13 14 15 16 17 18 19 20 21 22 23 24 25 2…" at bounding box center [476, 349] width 15 height 13
type input "[DATE] 06:30"
click at [305, 247] on input "[DATE] 00:00" at bounding box center [326, 244] width 143 height 13
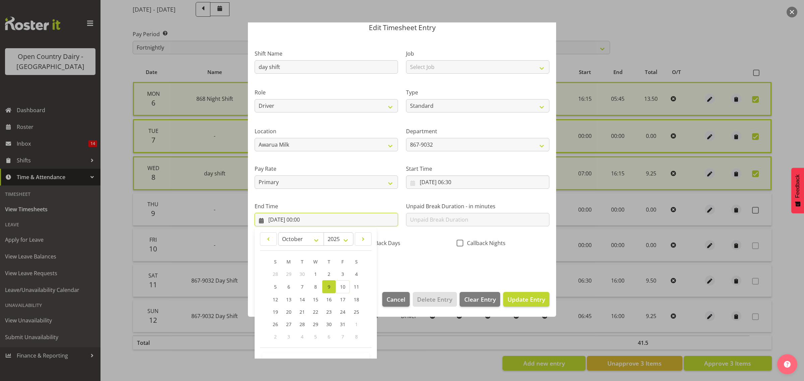
scroll to position [46, 0]
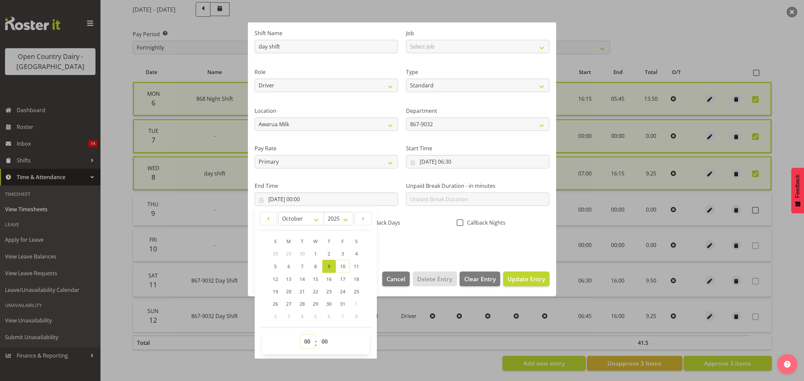
click at [307, 341] on select "00 01 02 03 04 05 06 07 08 09 10 11 12 13 14 15 16 17 18 19 20 21 22 23" at bounding box center [307, 341] width 15 height 13
select select "16"
click at [300, 335] on select "00 01 02 03 04 05 06 07 08 09 10 11 12 13 14 15 16 17 18 19 20 21 22 23" at bounding box center [307, 341] width 15 height 13
type input "[DATE] 16:00"
click at [325, 339] on select "00 01 02 03 04 05 06 07 08 09 10 11 12 13 14 15 16 17 18 19 20 21 22 23 24 25 2…" at bounding box center [325, 341] width 15 height 13
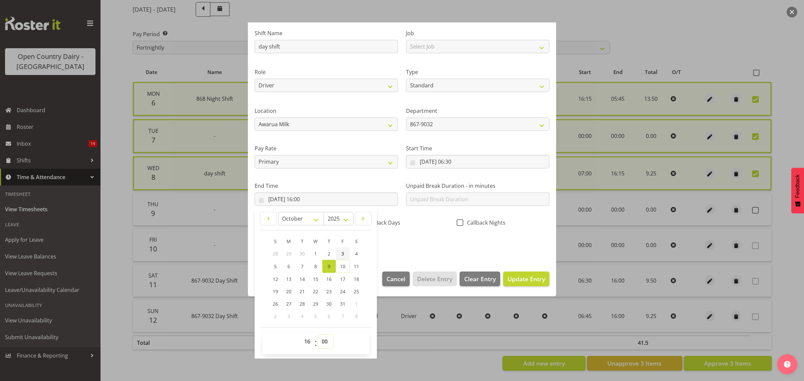
select select "30"
click at [318, 335] on select "00 01 02 03 04 05 06 07 08 09 10 11 12 13 14 15 16 17 18 19 20 21 22 23 24 25 2…" at bounding box center [325, 341] width 15 height 13
type input "[DATE] 16:30"
click at [521, 277] on span "Update Entry" at bounding box center [526, 279] width 38 height 8
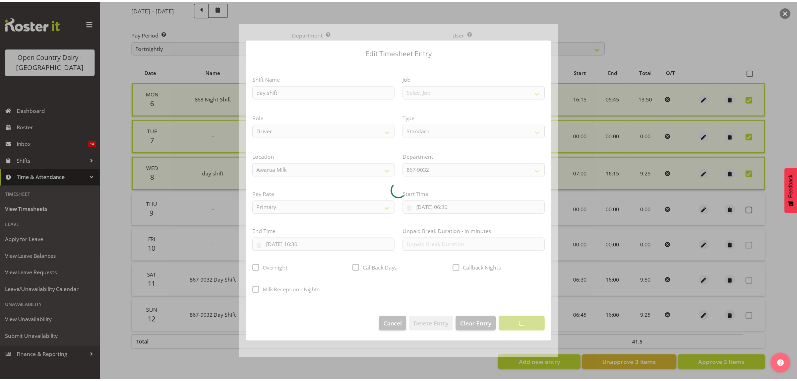
scroll to position [0, 0]
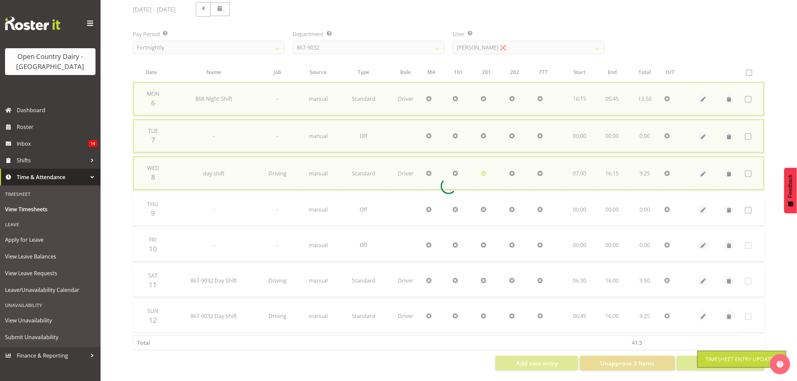
checkbox input "false"
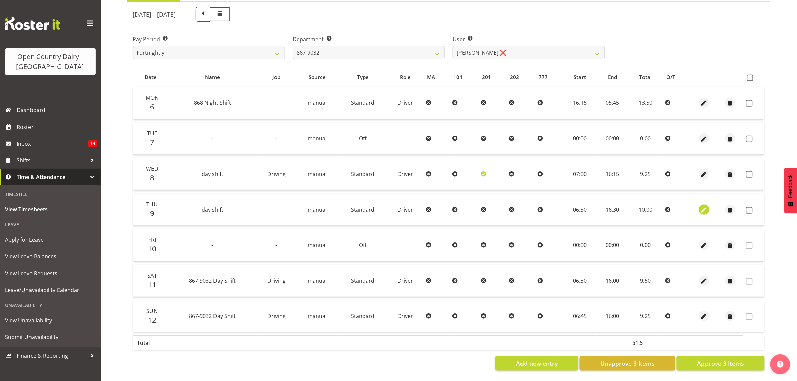
click at [702, 206] on span "button" at bounding box center [704, 210] width 8 height 8
select select "Standard"
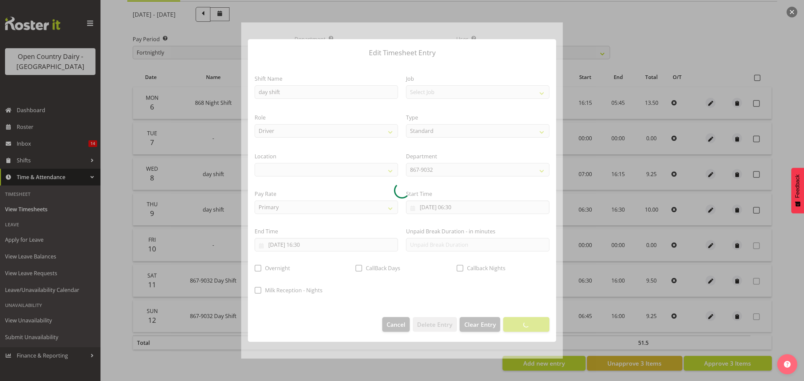
select select
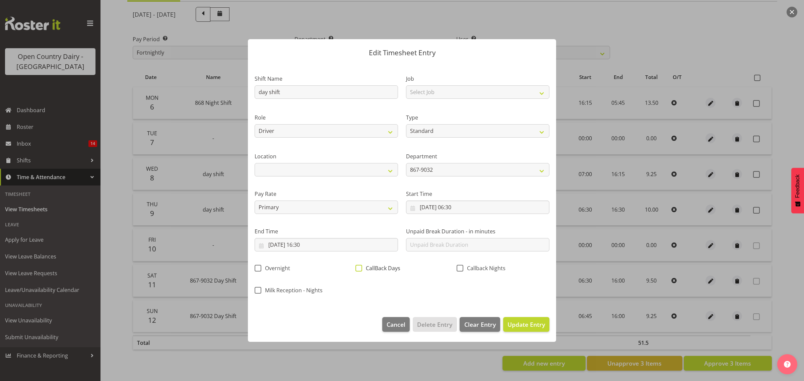
click at [358, 267] on span at bounding box center [358, 268] width 7 height 7
click at [358, 267] on input "CallBack Days" at bounding box center [357, 268] width 4 height 4
checkbox input "true"
click at [534, 324] on span "Update Entry" at bounding box center [526, 325] width 38 height 8
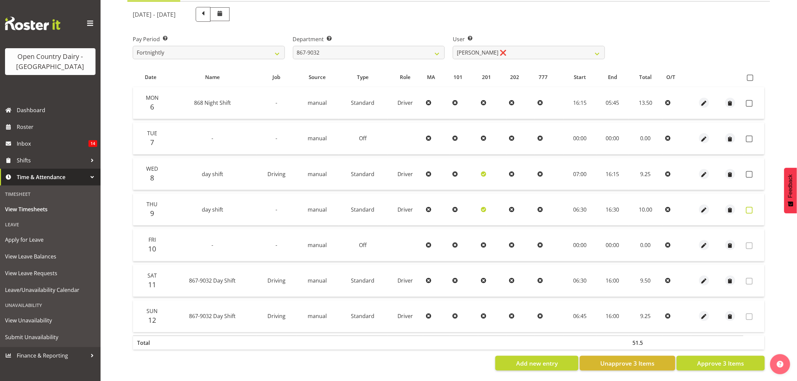
click at [753, 207] on label at bounding box center [751, 210] width 10 height 7
checkbox input "true"
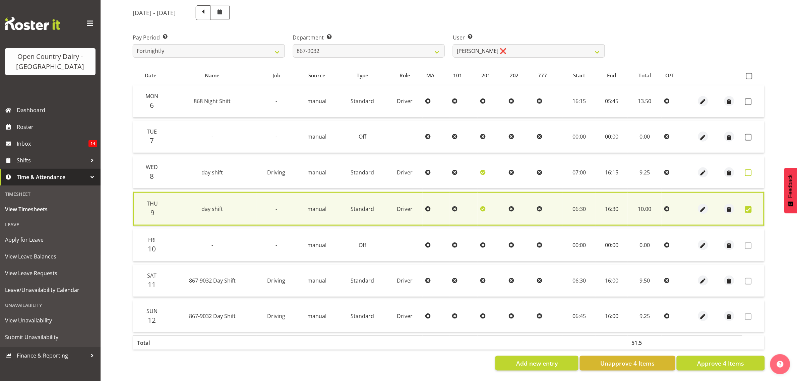
click at [749, 169] on span at bounding box center [748, 172] width 7 height 7
checkbox input "true"
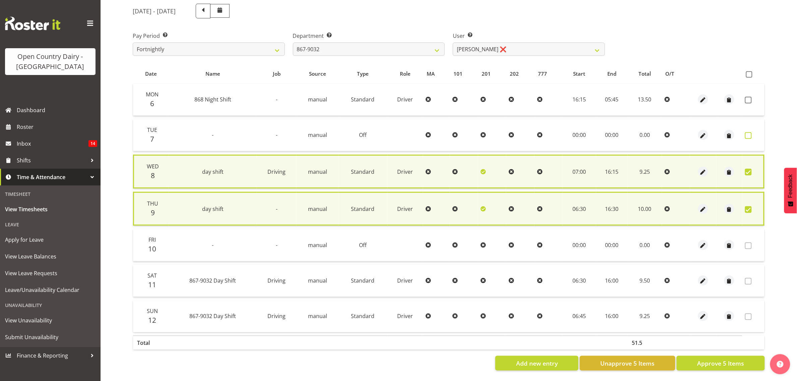
click at [750, 132] on span at bounding box center [748, 135] width 7 height 7
checkbox input "true"
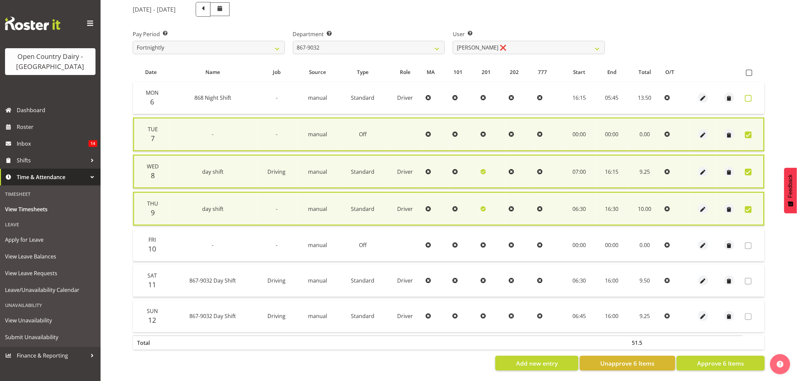
click at [750, 96] on span at bounding box center [748, 98] width 7 height 7
checkbox input "true"
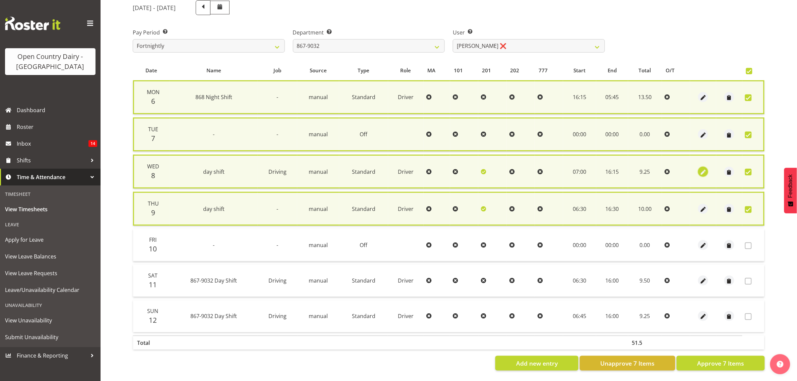
click at [704, 170] on span "button" at bounding box center [703, 172] width 8 height 8
select select "Standard"
select select "9"
select select "2025"
select select "7"
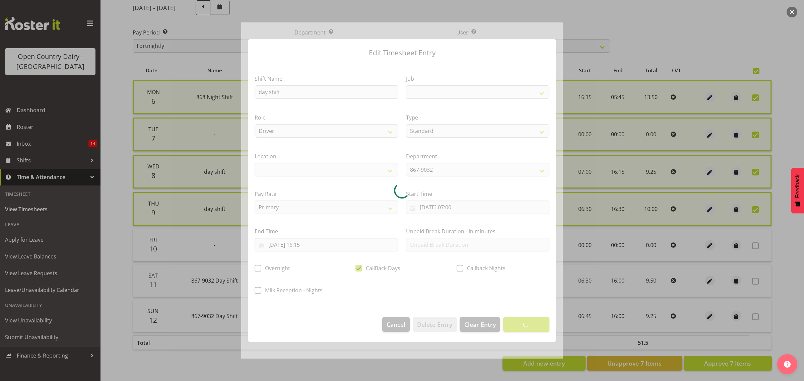
select select
select select "10670"
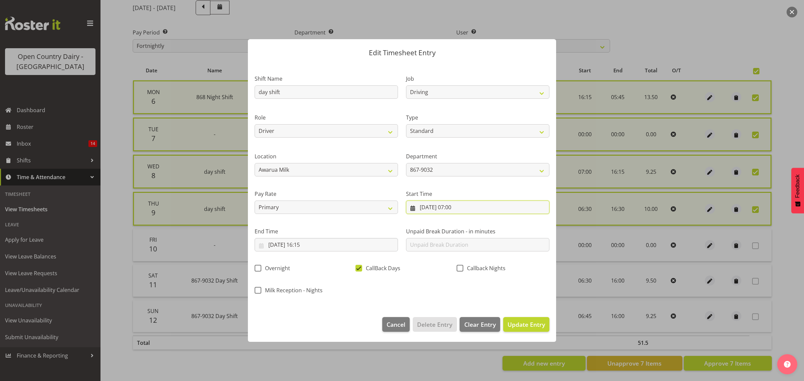
click at [460, 207] on input "[DATE] 07:00" at bounding box center [477, 207] width 143 height 13
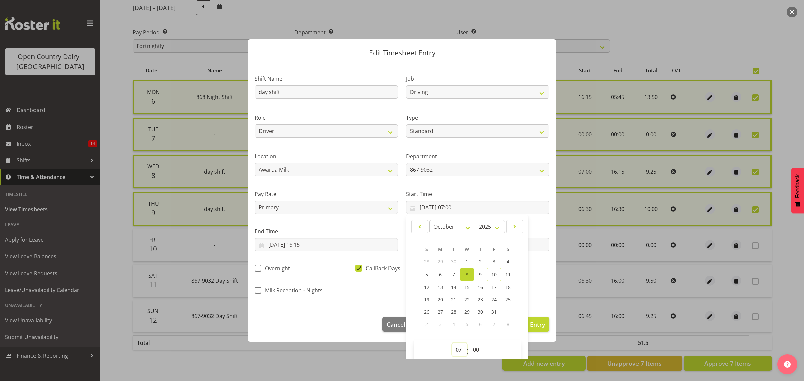
click at [456, 350] on select "00 01 02 03 04 05 06 07 08 09 10 11 12 13 14 15 16 17 18 19 20 21 22 23" at bounding box center [459, 349] width 15 height 13
select select "6"
click at [452, 343] on select "00 01 02 03 04 05 06 07 08 09 10 11 12 13 14 15 16 17 18 19 20 21 22 23" at bounding box center [459, 349] width 15 height 13
type input "[DATE] 06:00"
click at [534, 326] on span "Update Entry" at bounding box center [526, 325] width 38 height 8
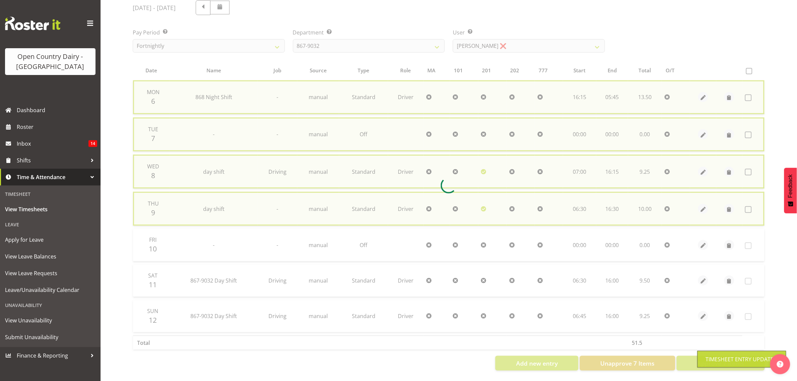
checkbox input "false"
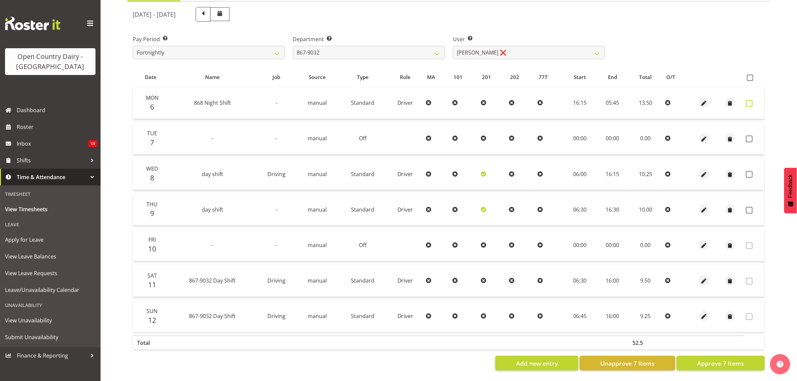
click at [748, 100] on span at bounding box center [749, 103] width 7 height 7
checkbox input "true"
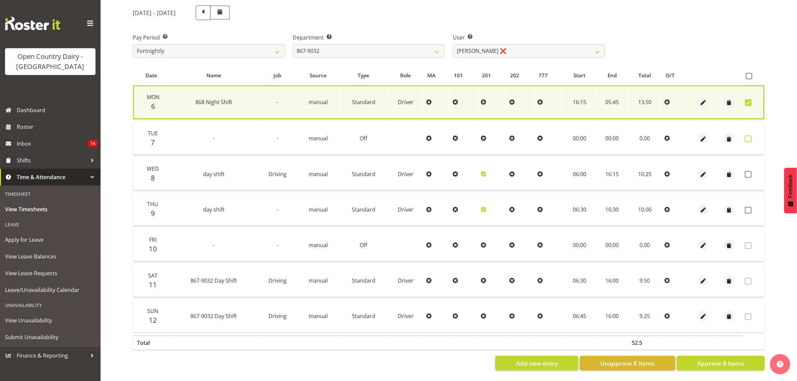
click at [747, 136] on span at bounding box center [748, 139] width 7 height 7
checkbox input "true"
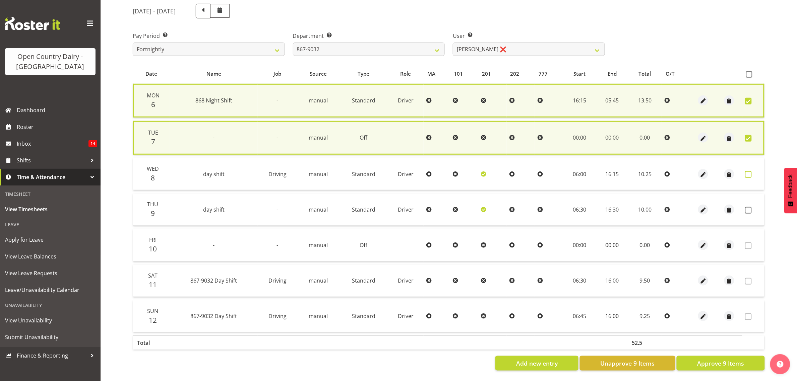
click at [748, 171] on span at bounding box center [748, 174] width 7 height 7
checkbox input "true"
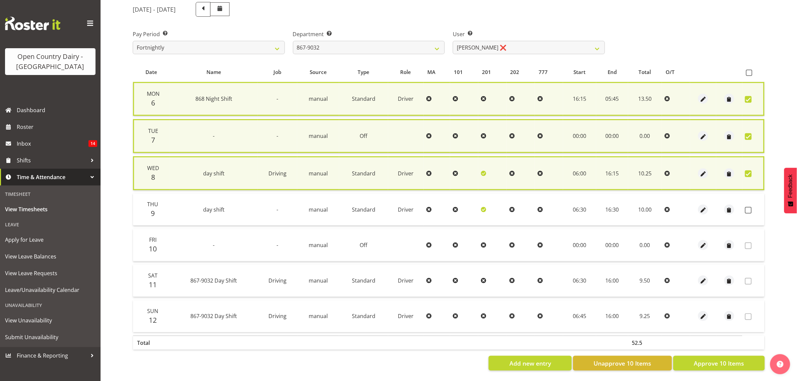
click at [749, 211] on td at bounding box center [753, 210] width 22 height 32
click at [748, 207] on span at bounding box center [748, 210] width 7 height 7
checkbox input "true"
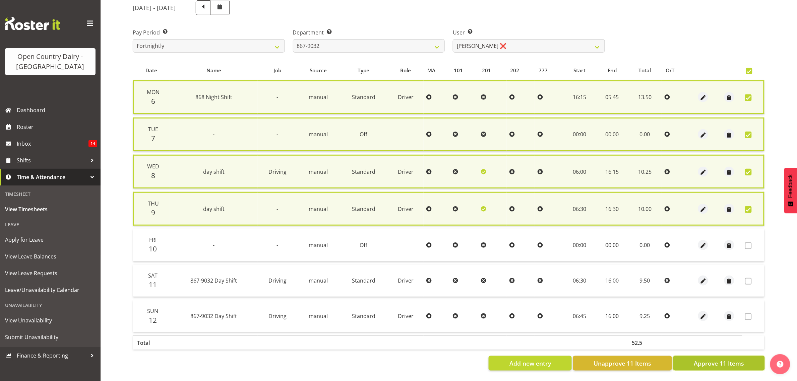
click at [719, 359] on span "Approve 11 Items" at bounding box center [718, 363] width 50 height 9
checkbox input "false"
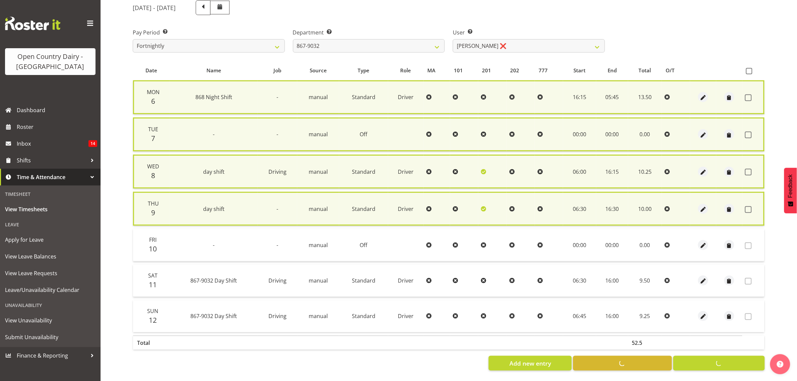
checkbox input "false"
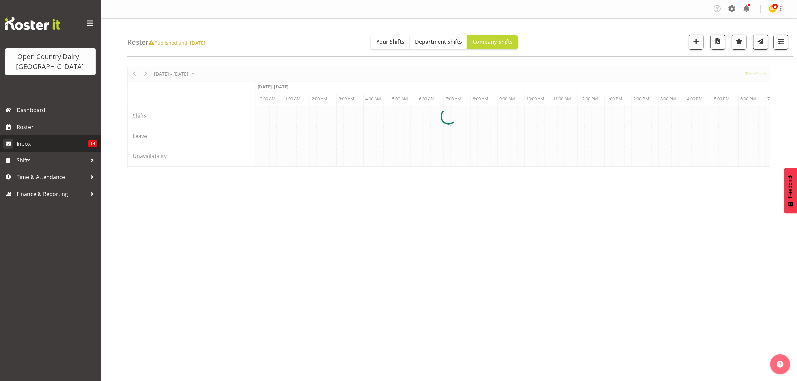
scroll to position [0, 2573]
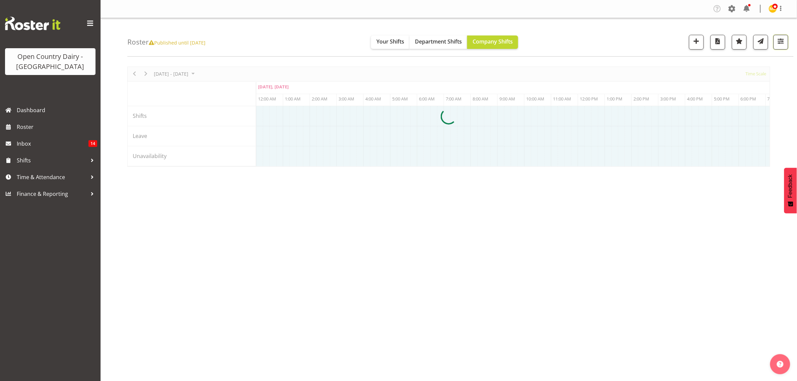
click at [781, 41] on span "button" at bounding box center [780, 41] width 9 height 9
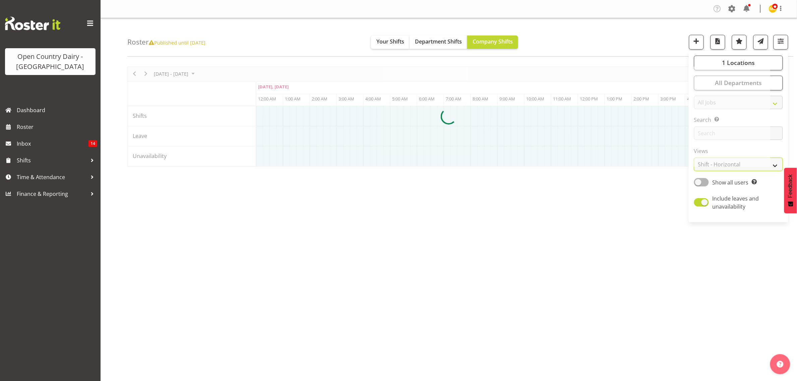
click at [776, 169] on select "Staff Role Shift - Horizontal Shift - Vertical Staff - Location" at bounding box center [738, 164] width 89 height 13
click at [774, 167] on select "Staff Role Shift - Horizontal Shift - Vertical Staff - Location" at bounding box center [738, 164] width 89 height 13
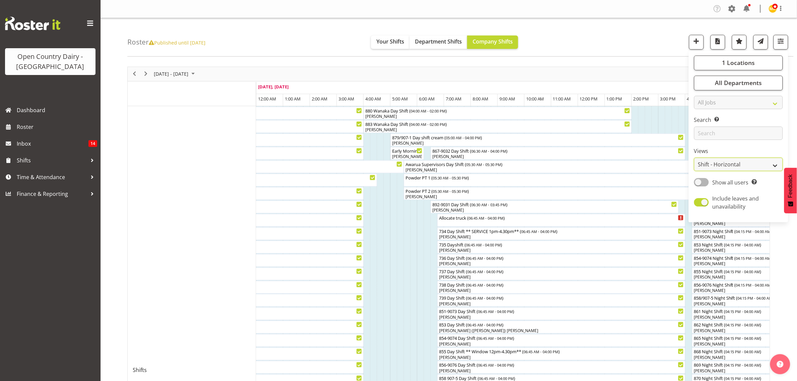
click at [776, 163] on select "Staff Role Shift - Horizontal Shift - Vertical Staff - Location" at bounding box center [738, 164] width 89 height 13
select select "staff"
click at [694, 158] on select "Staff Role Shift - Horizontal Shift - Vertical Staff - Location" at bounding box center [738, 164] width 89 height 13
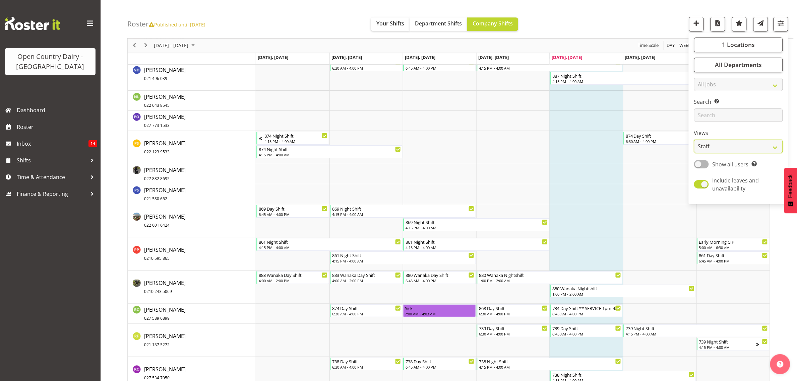
scroll to position [3140, 0]
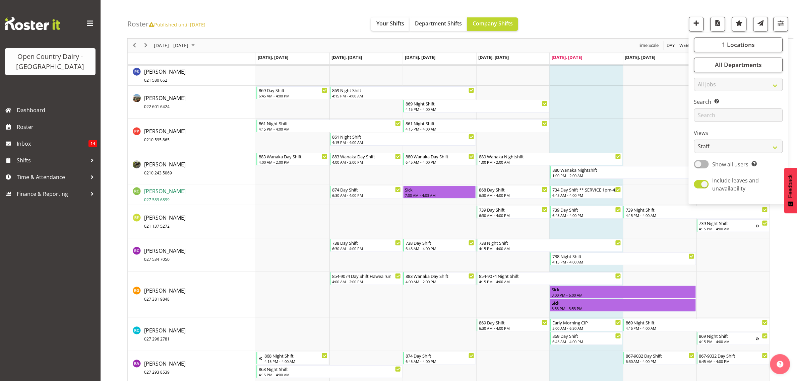
click at [166, 198] on span "027 589 6899" at bounding box center [156, 200] width 25 height 6
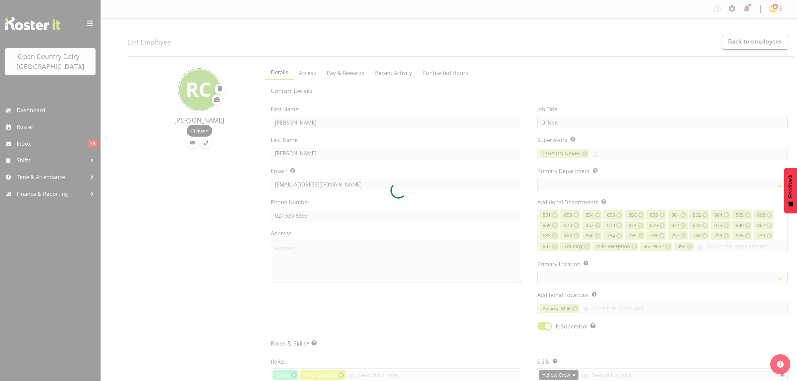
select select "role"
select select "TimelineWeek"
select select
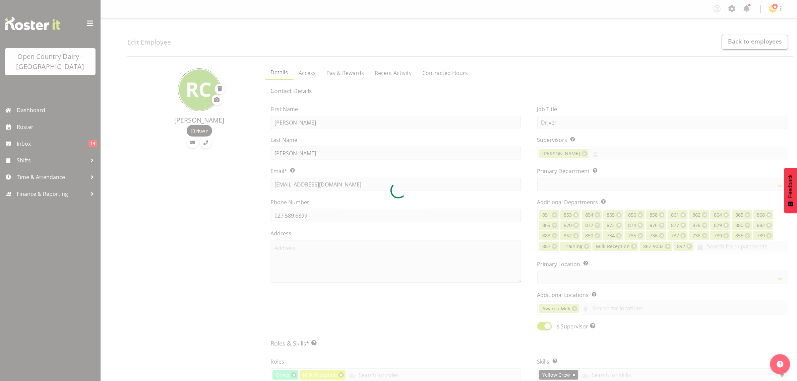
select select
select select "687"
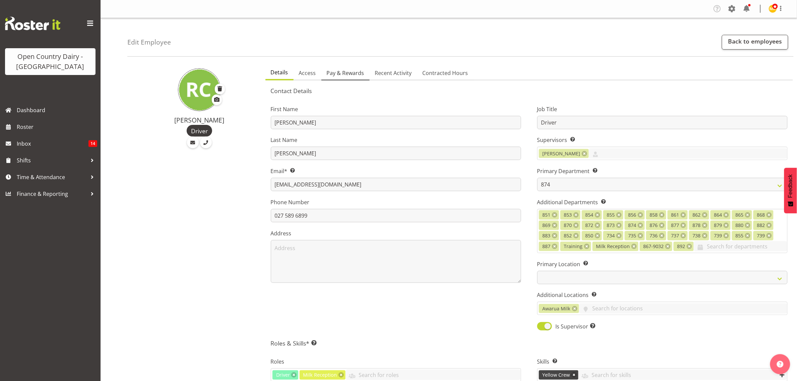
click at [344, 71] on span "Pay & Rewards" at bounding box center [346, 73] width 38 height 8
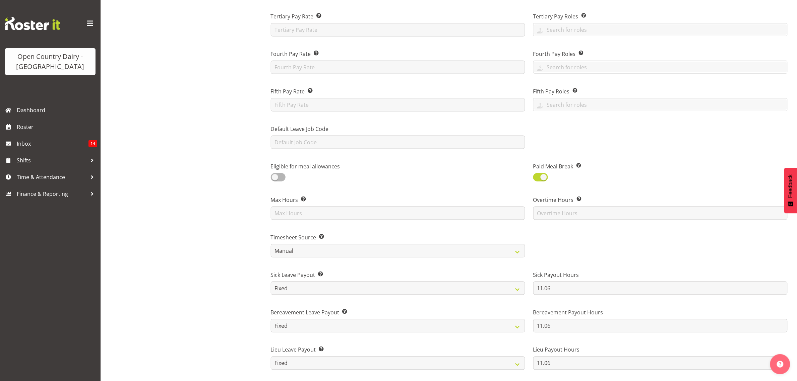
scroll to position [209, 0]
